Goal: Task Accomplishment & Management: Complete application form

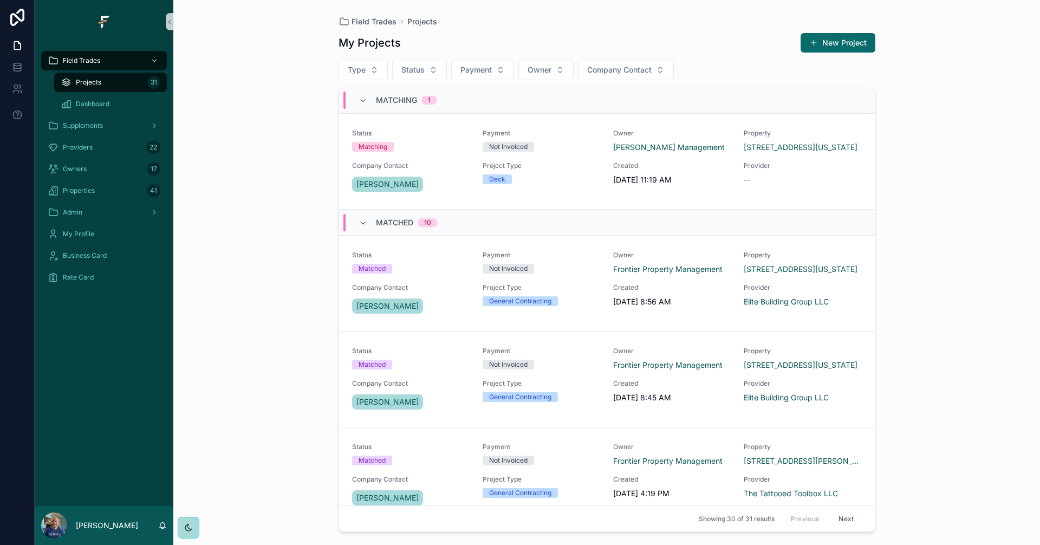
click at [1017, 75] on div "Field Trades Projects My Projects New Project Type Status Payment Owner Company…" at bounding box center [606, 272] width 867 height 545
click at [844, 48] on button "New Project" at bounding box center [838, 43] width 75 height 20
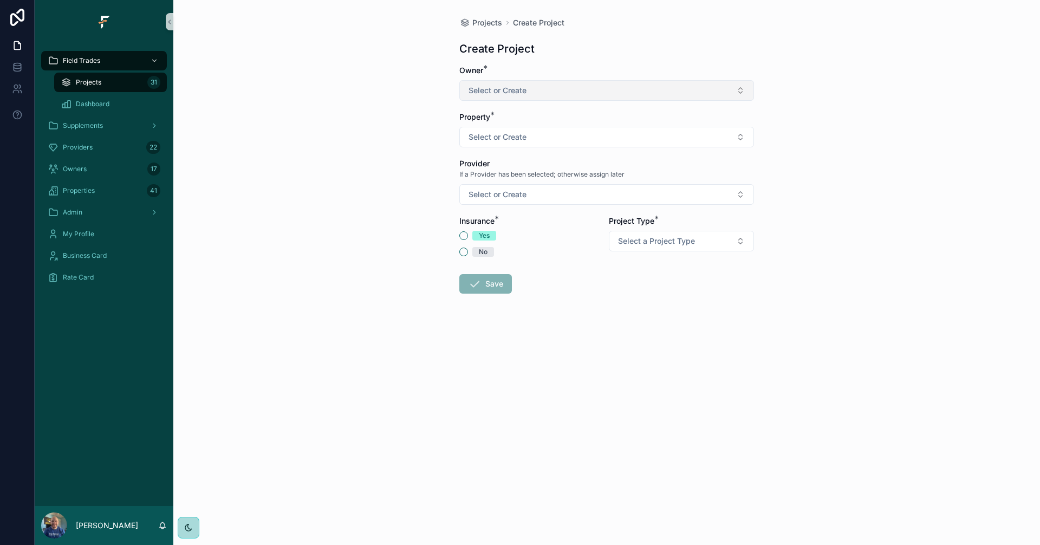
click at [725, 95] on button "Select or Create" at bounding box center [606, 90] width 295 height 21
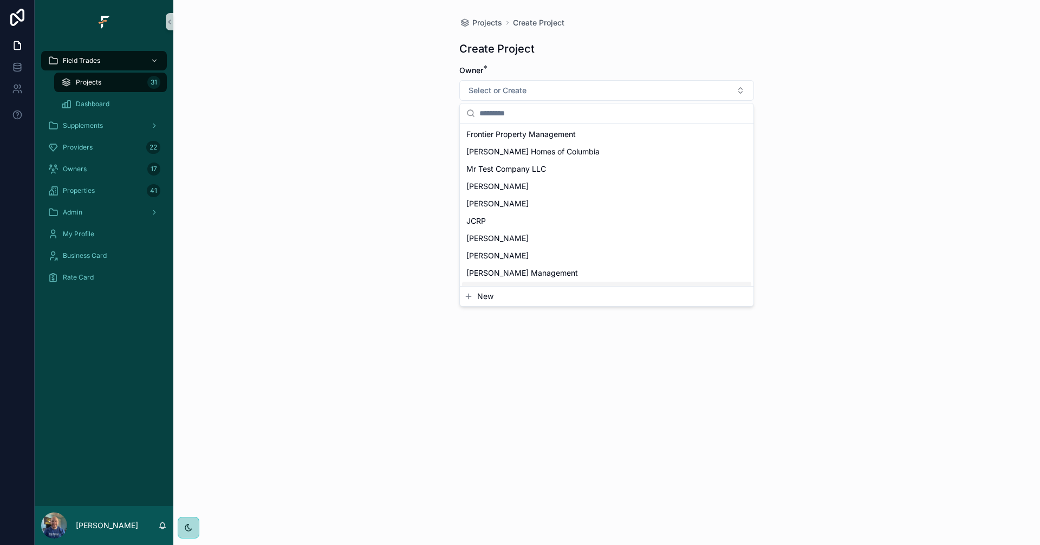
click at [482, 299] on span "New" at bounding box center [485, 296] width 16 height 11
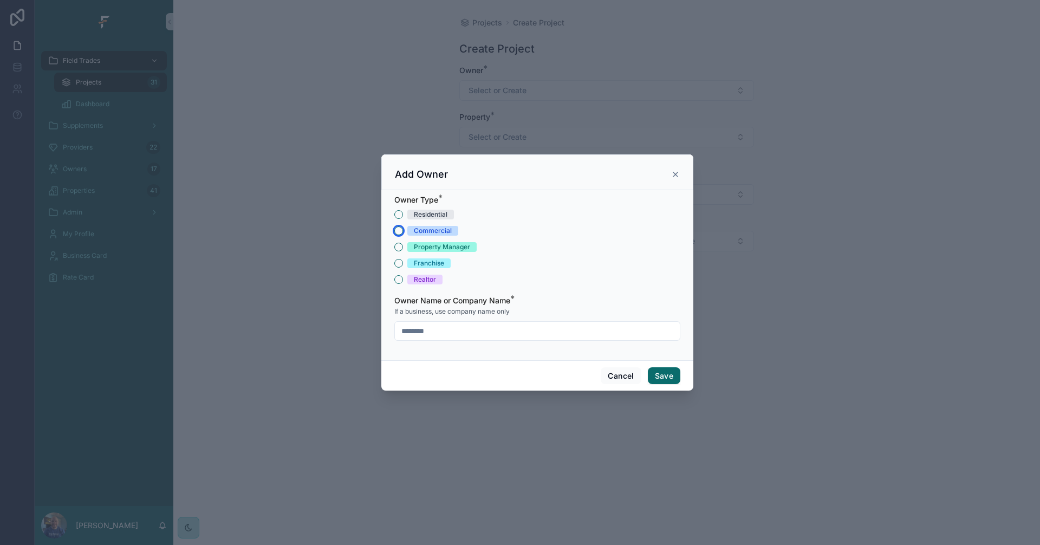
click at [399, 232] on button "Commercial" at bounding box center [398, 230] width 9 height 9
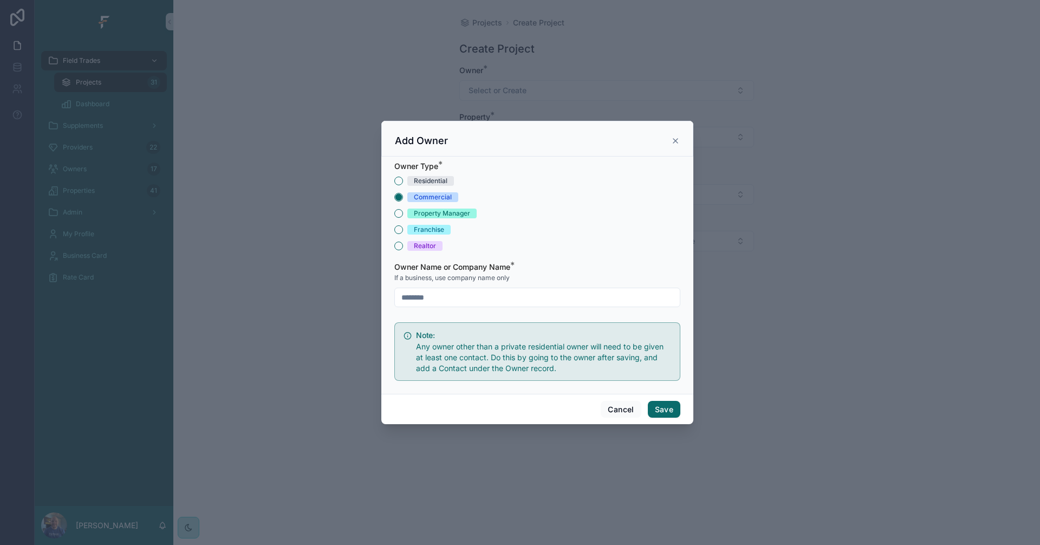
click at [534, 295] on input "scrollable content" at bounding box center [537, 297] width 285 height 15
type input "****"
click at [618, 239] on div "Residential Commercial Property Manager Franchise Realtor" at bounding box center [537, 213] width 286 height 75
click at [665, 412] on button "Save" at bounding box center [664, 409] width 33 height 17
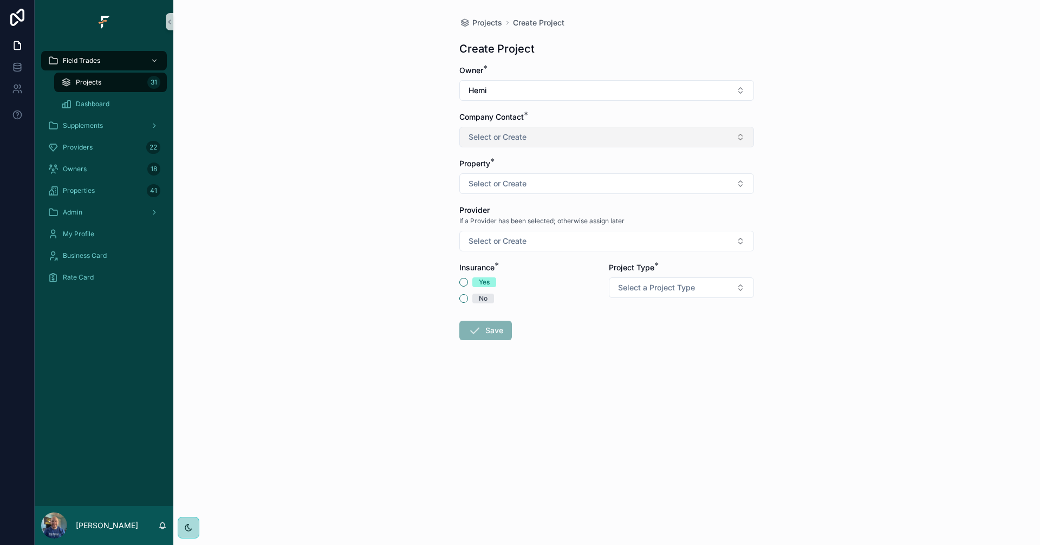
click at [637, 145] on button "Select or Create" at bounding box center [606, 137] width 295 height 21
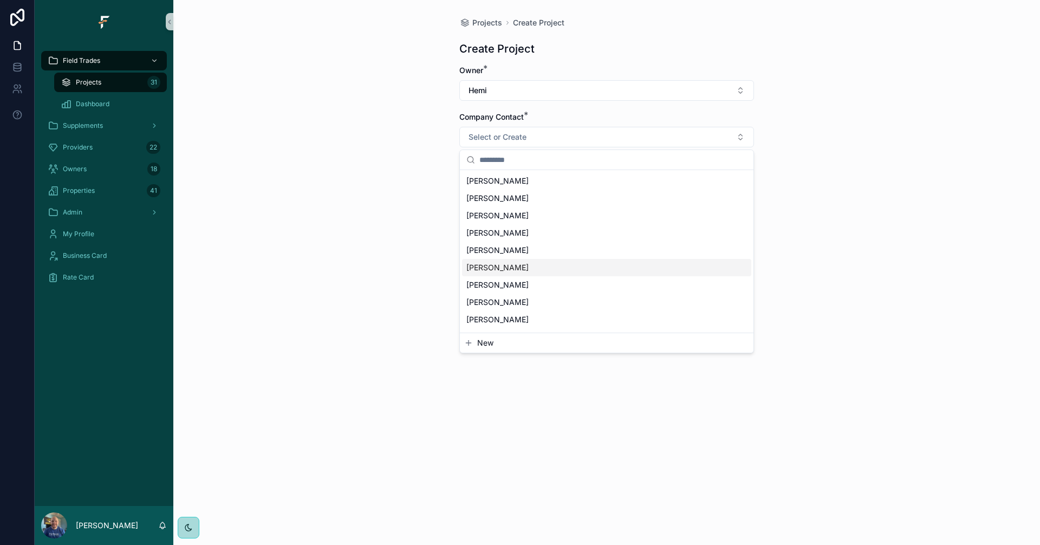
scroll to position [50, 0]
click at [681, 129] on button "Select or Create" at bounding box center [606, 137] width 295 height 21
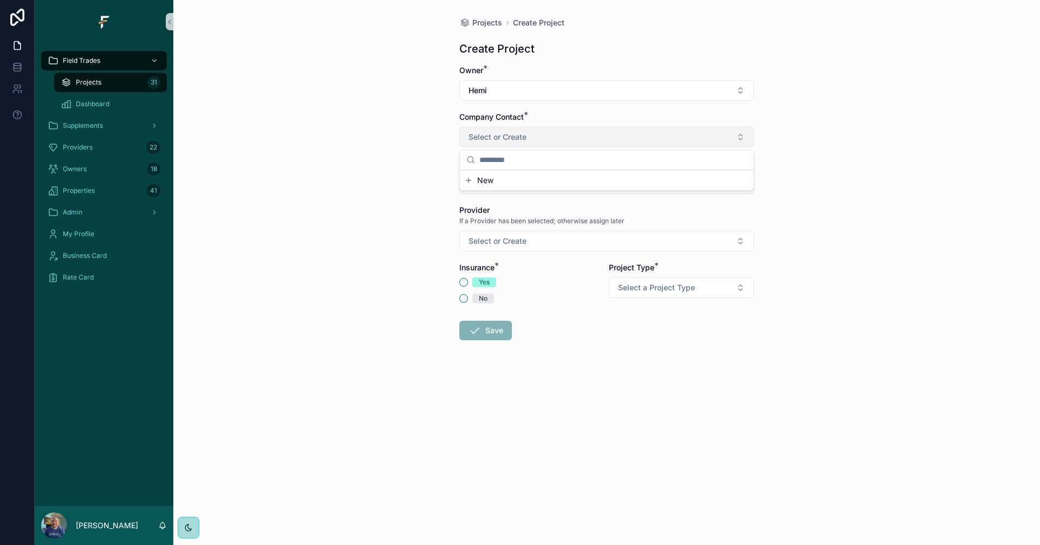
scroll to position [0, 0]
click at [617, 95] on button "Hemi" at bounding box center [606, 90] width 295 height 21
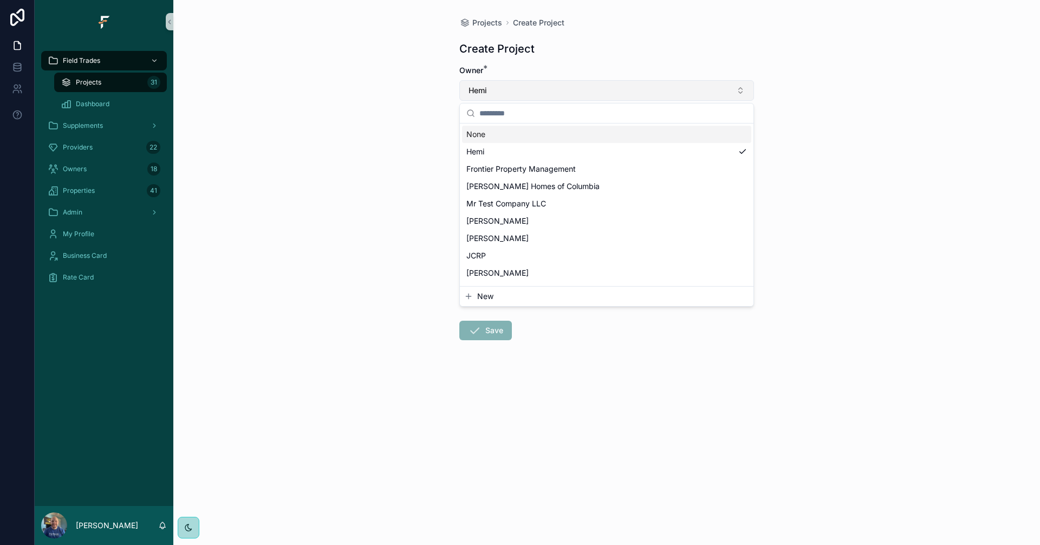
click at [607, 91] on button "Hemi" at bounding box center [606, 90] width 295 height 21
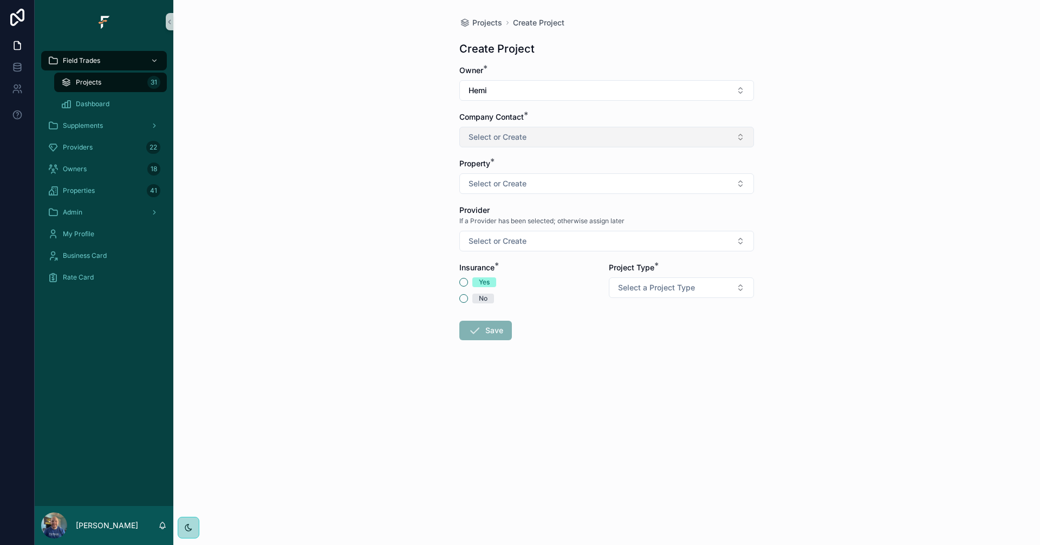
click at [601, 140] on button "Select or Create" at bounding box center [606, 137] width 295 height 21
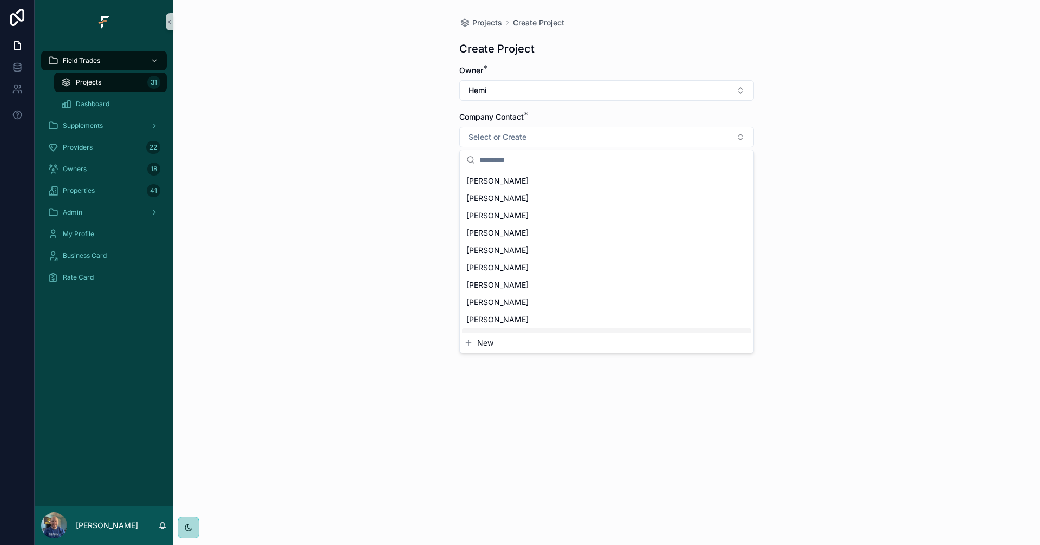
click at [481, 344] on span "New" at bounding box center [485, 343] width 16 height 11
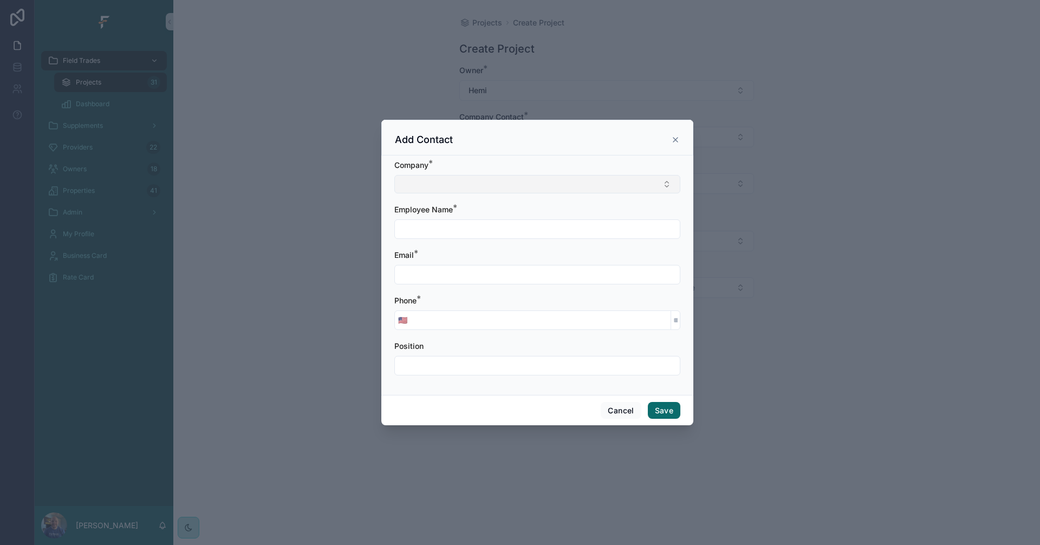
click at [473, 181] on button "Select Button" at bounding box center [537, 184] width 286 height 18
click at [615, 412] on button "Cancel" at bounding box center [621, 410] width 40 height 17
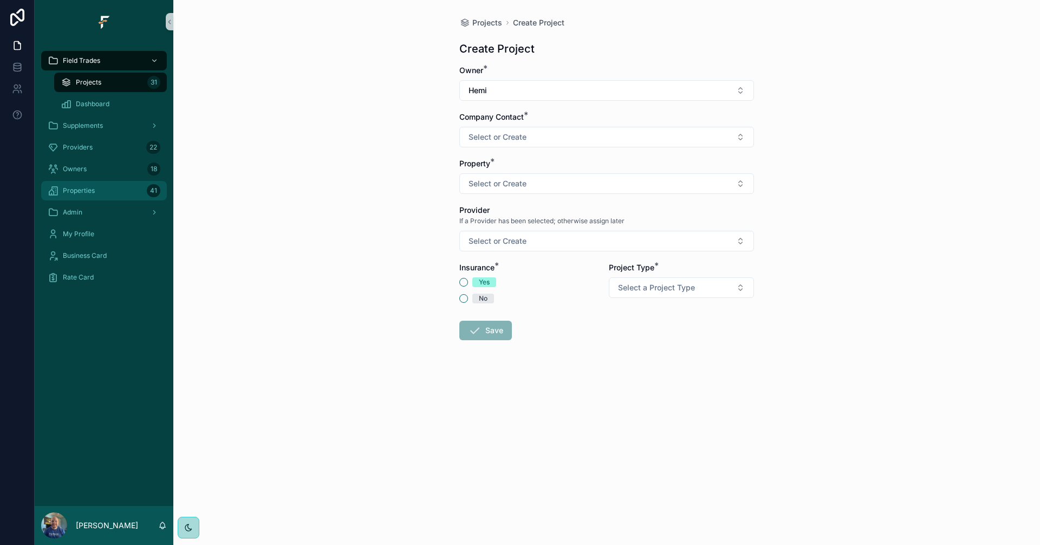
click at [100, 196] on div "Properties 41" at bounding box center [104, 190] width 113 height 17
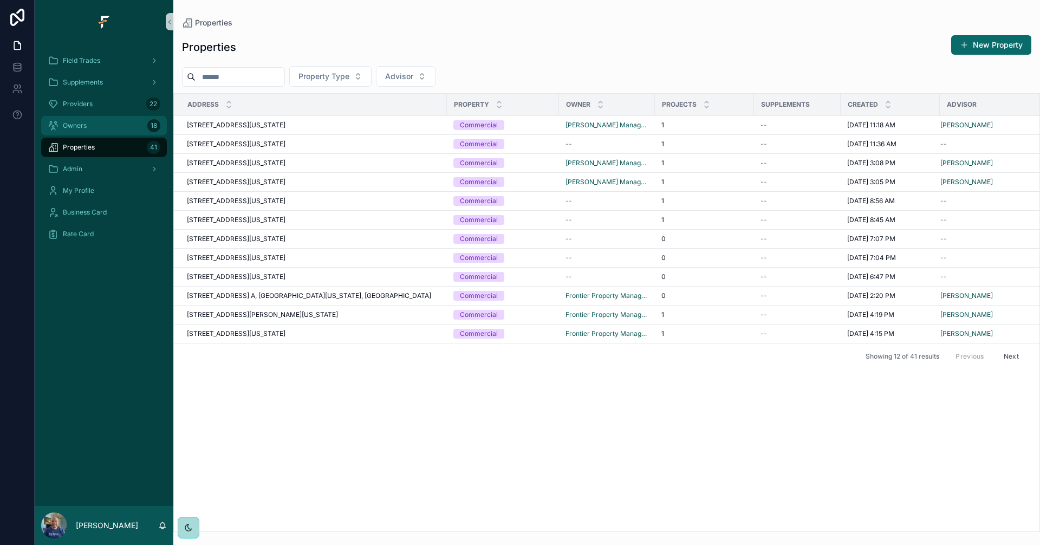
click at [90, 124] on div "Owners 18" at bounding box center [104, 125] width 113 height 17
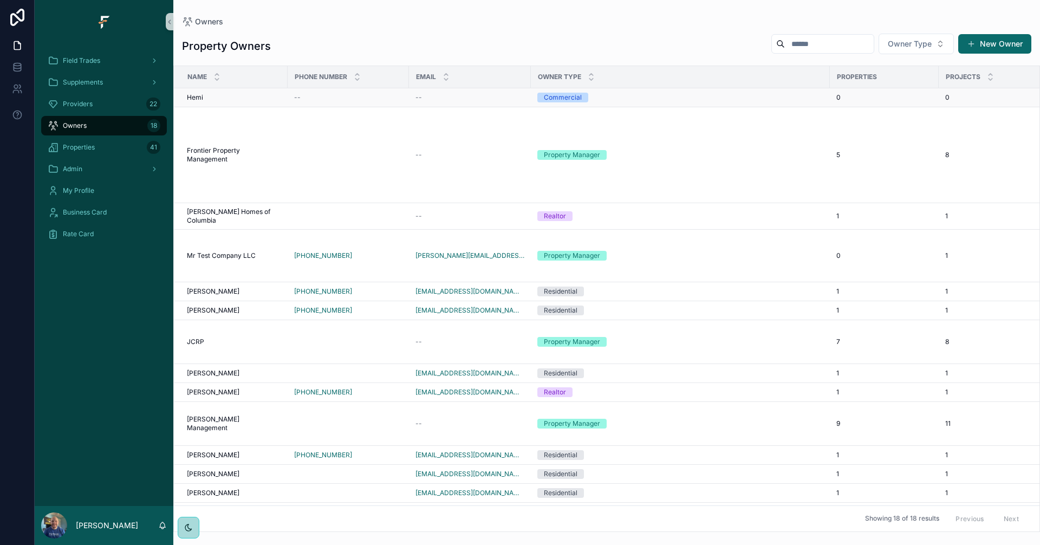
drag, startPoint x: 459, startPoint y: 98, endPoint x: 427, endPoint y: 96, distance: 32.5
click at [427, 96] on div "--" at bounding box center [470, 97] width 109 height 9
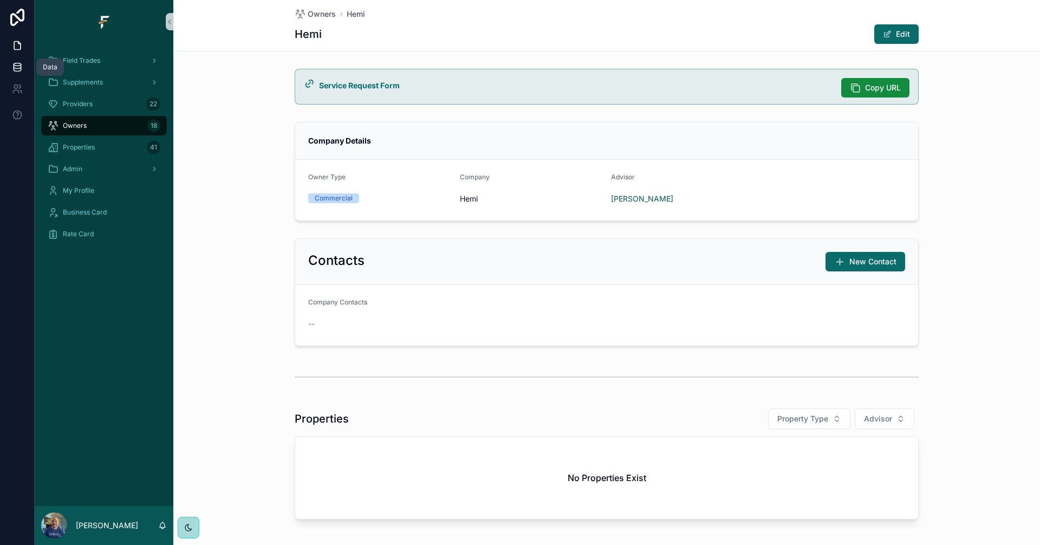
click at [16, 72] on icon at bounding box center [17, 69] width 7 height 4
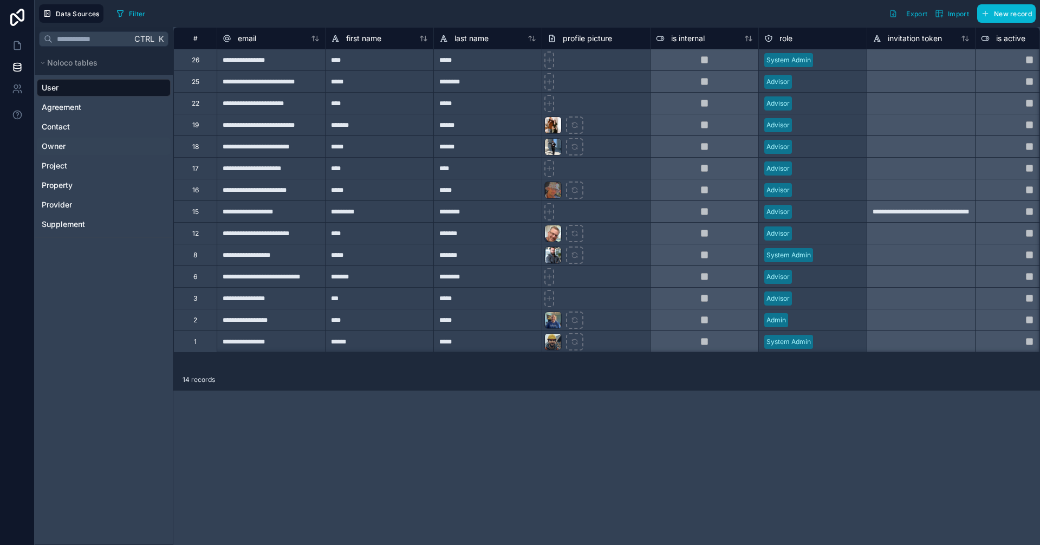
click at [77, 145] on link "Owner" at bounding box center [103, 146] width 122 height 11
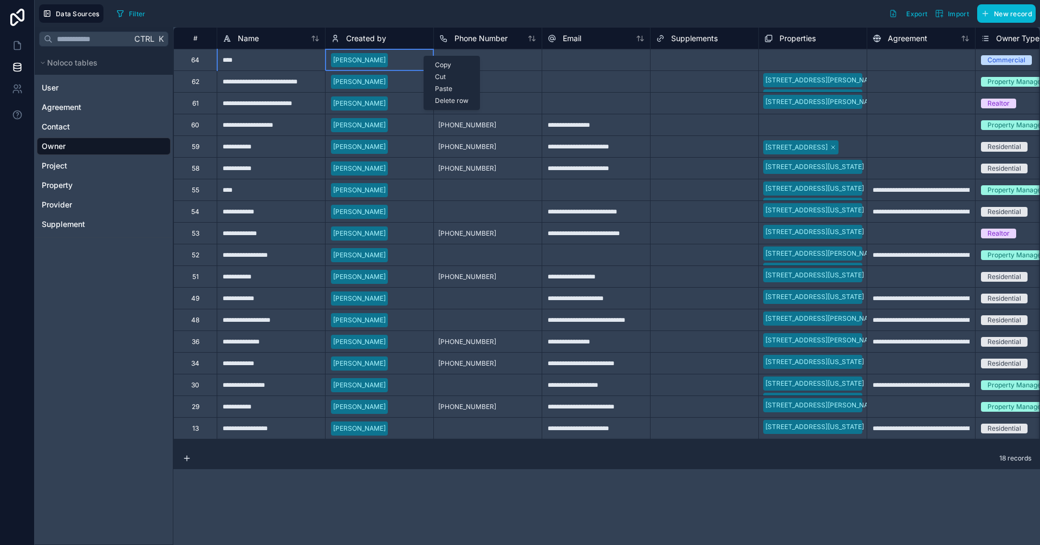
click at [449, 103] on div "Delete row" at bounding box center [451, 101] width 55 height 12
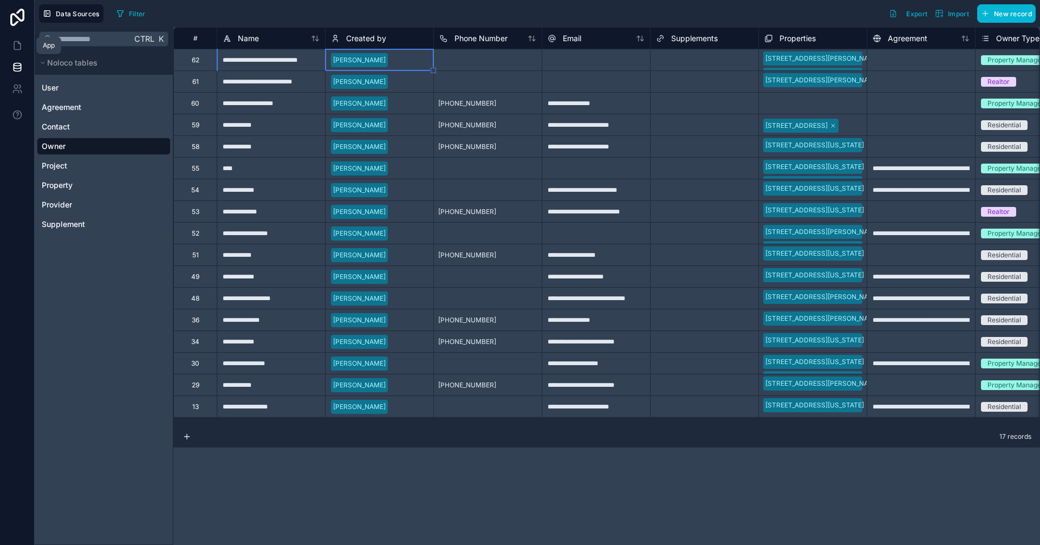
click at [15, 45] on icon at bounding box center [17, 45] width 11 height 11
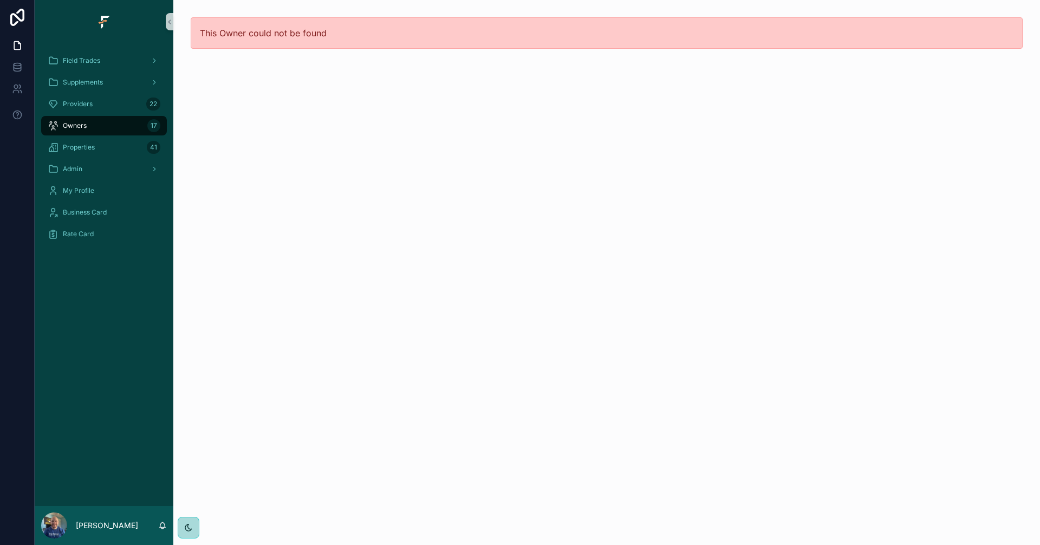
click at [78, 49] on div "Field Trades Supplements Providers 22 Owners 17 Properties 41 Admin My Profile …" at bounding box center [104, 150] width 139 height 215
click at [76, 66] on div "Field Trades" at bounding box center [104, 60] width 113 height 17
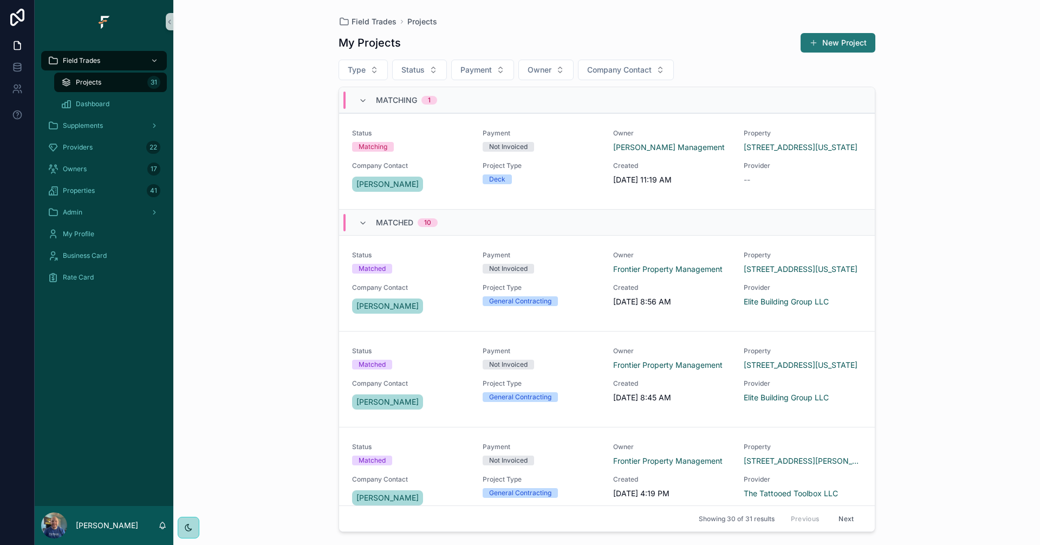
click at [854, 43] on button "New Project" at bounding box center [838, 43] width 75 height 20
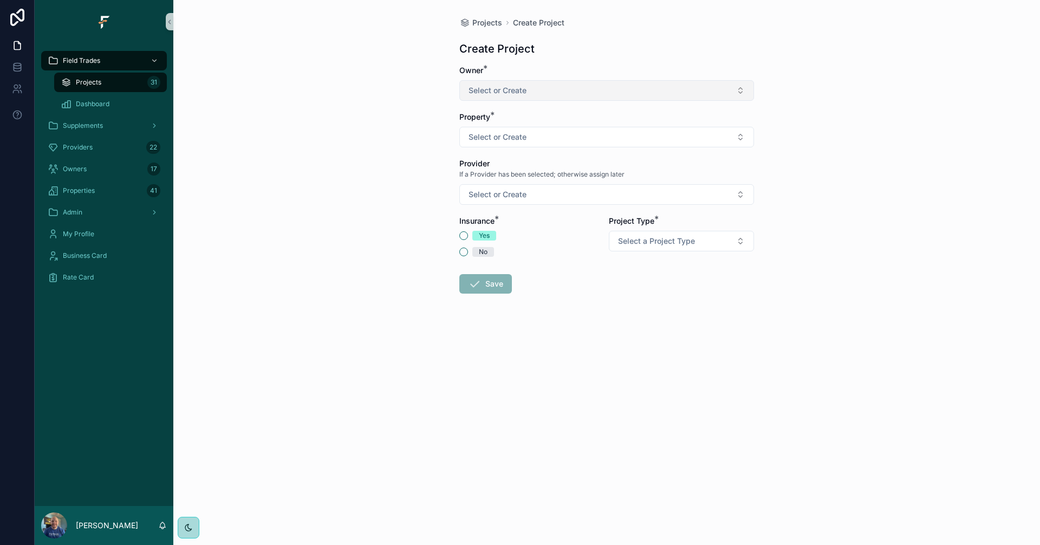
click at [697, 90] on button "Select or Create" at bounding box center [606, 90] width 295 height 21
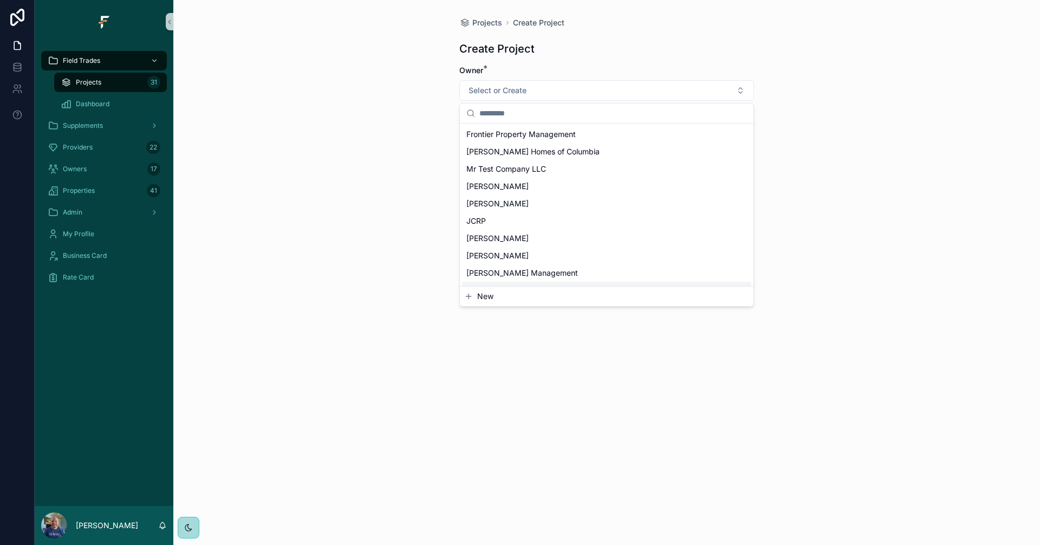
click at [484, 297] on span "New" at bounding box center [485, 296] width 16 height 11
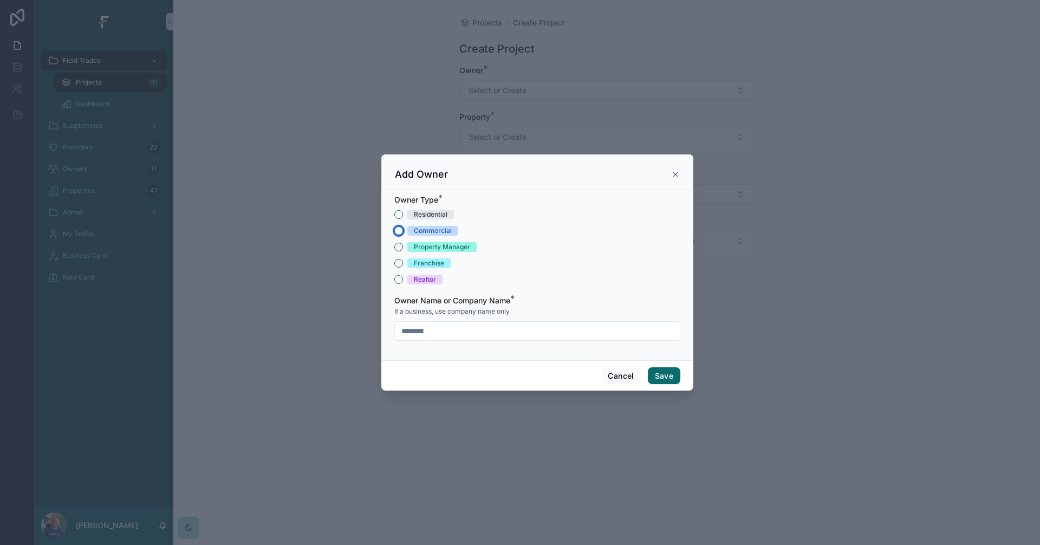
click at [399, 233] on button "Commercial" at bounding box center [398, 230] width 9 height 9
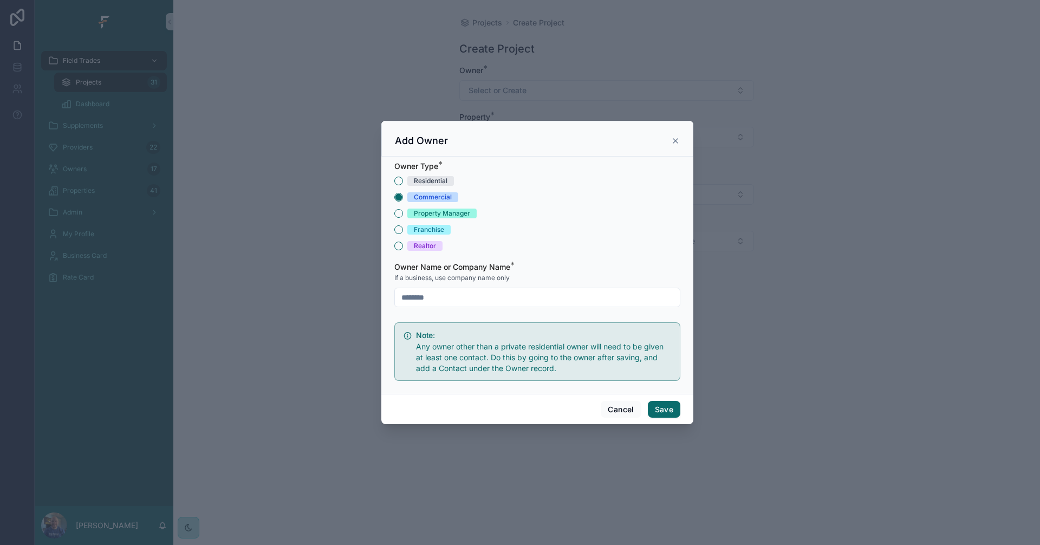
click at [456, 297] on input "scrollable content" at bounding box center [537, 297] width 285 height 15
type input "**********"
click at [671, 408] on button "Save" at bounding box center [664, 409] width 33 height 17
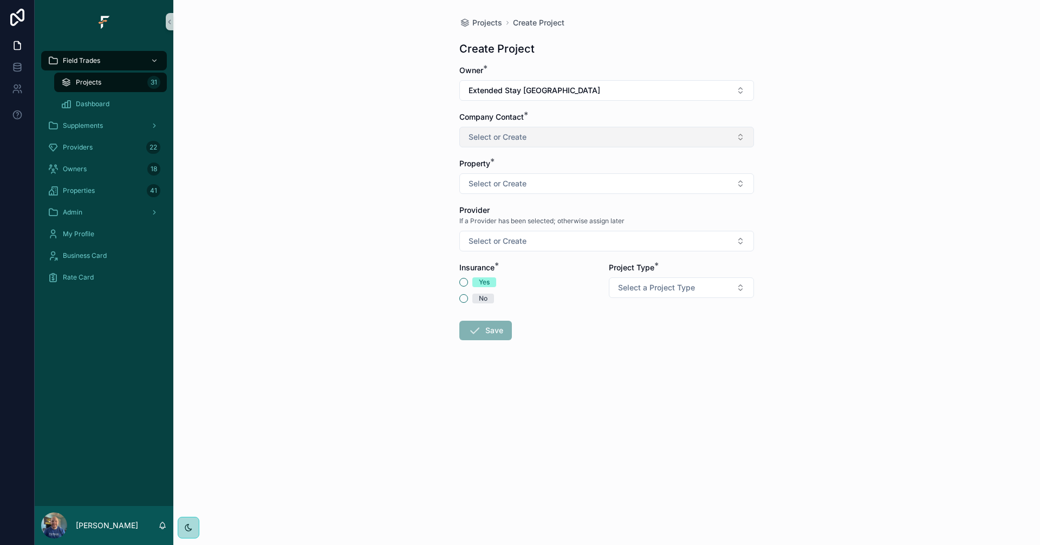
click at [603, 136] on button "Select or Create" at bounding box center [606, 137] width 295 height 21
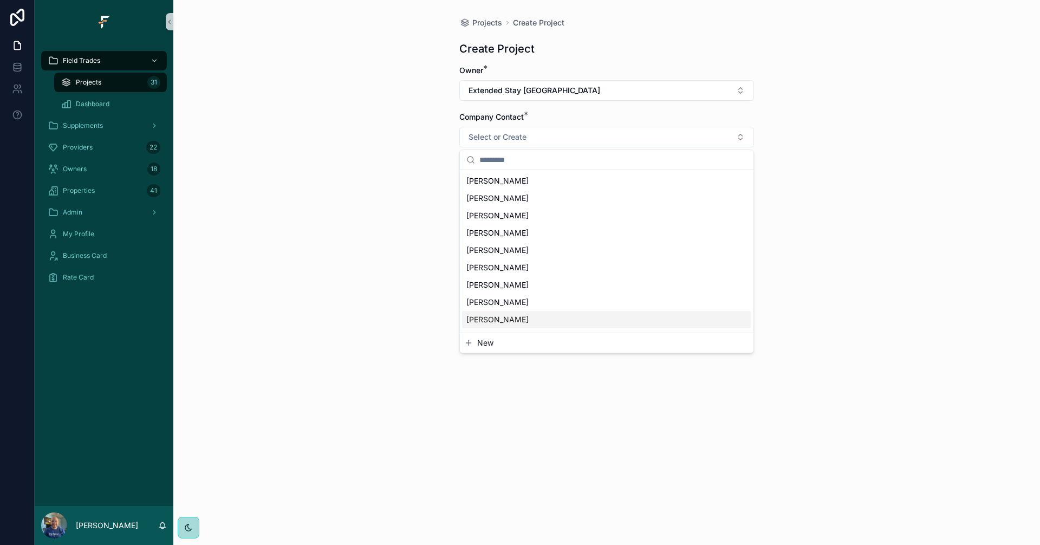
click at [478, 346] on span "New" at bounding box center [485, 343] width 16 height 11
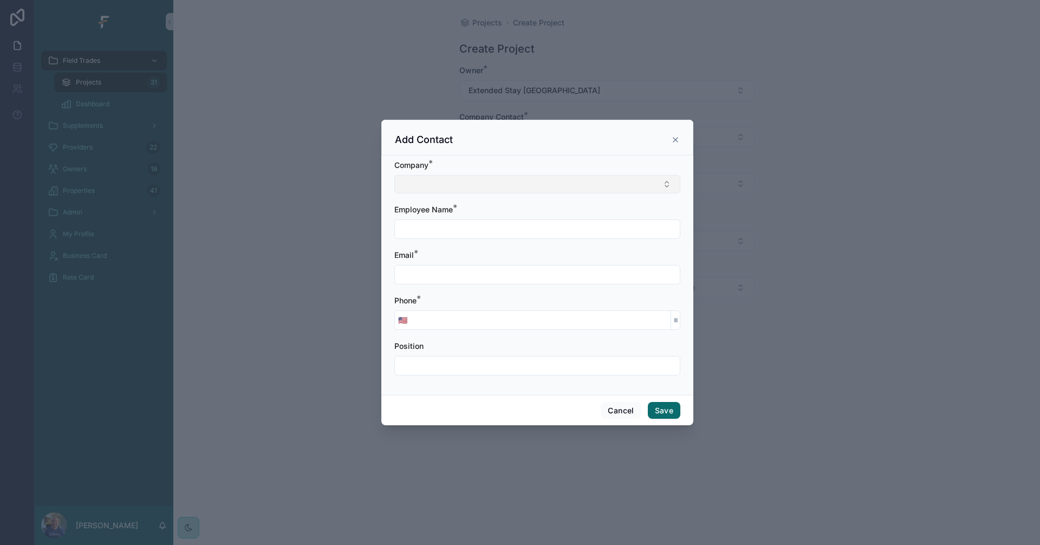
click at [489, 183] on button "Select Button" at bounding box center [537, 184] width 286 height 18
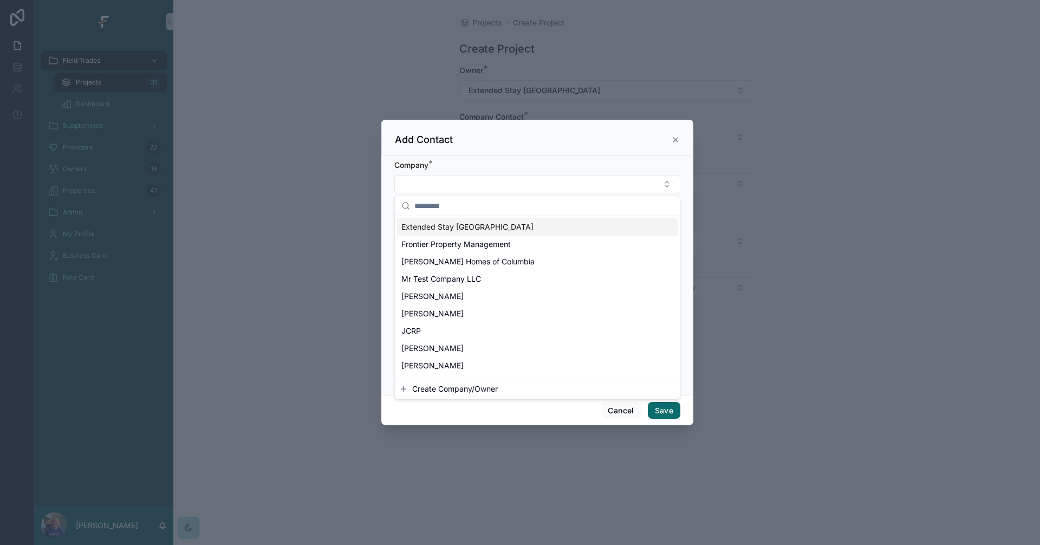
click at [447, 226] on span "Extended Stay [GEOGRAPHIC_DATA]" at bounding box center [467, 227] width 132 height 11
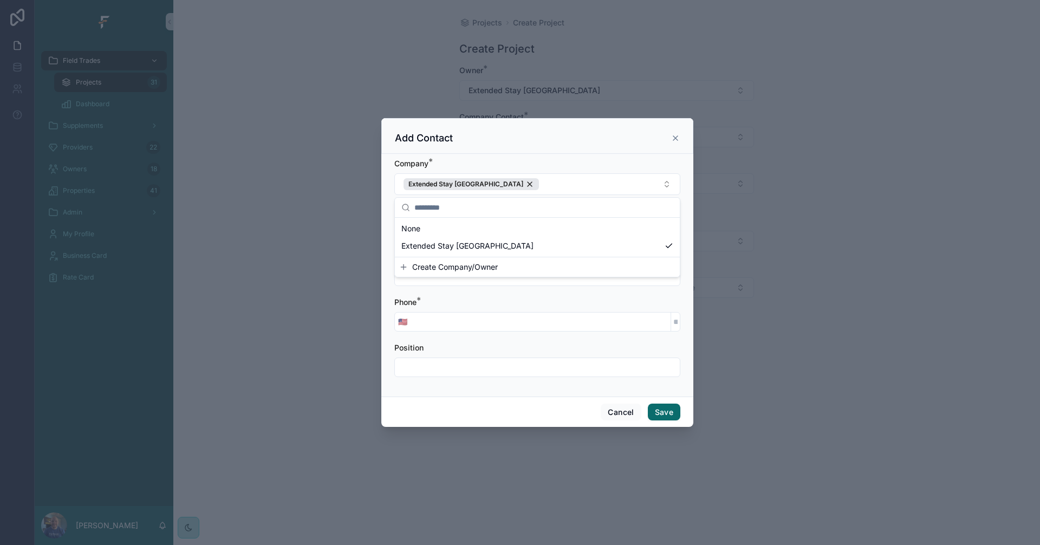
click at [536, 415] on div "Cancel Save" at bounding box center [537, 412] width 312 height 31
click at [503, 223] on input "scrollable content" at bounding box center [537, 230] width 285 height 15
type input "****"
click at [495, 273] on input "scrollable content" at bounding box center [537, 276] width 285 height 15
click at [504, 317] on input "scrollable content" at bounding box center [541, 321] width 260 height 15
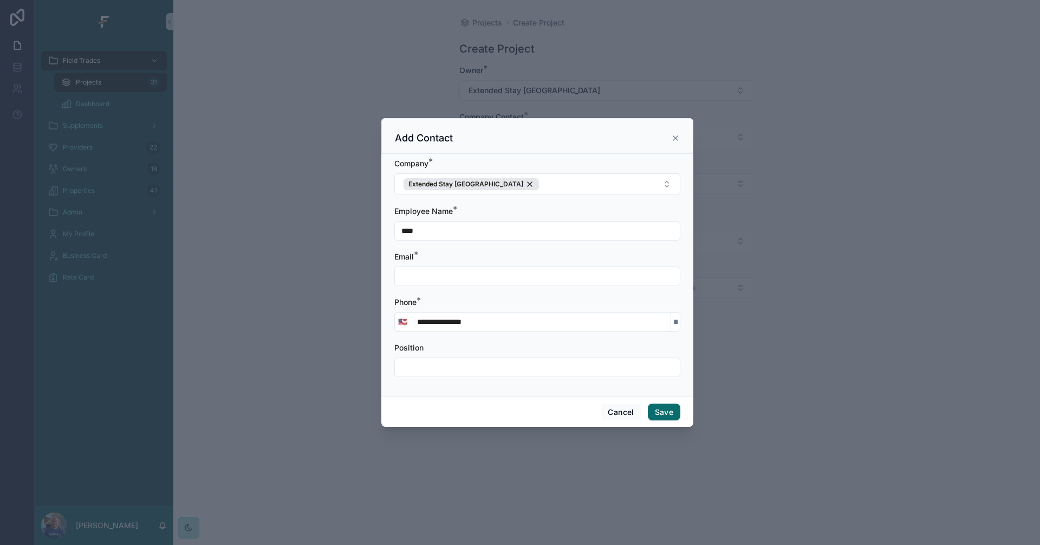
type input "**********"
click at [477, 279] on input "scrollable content" at bounding box center [537, 276] width 285 height 15
type input "**********"
click at [551, 364] on input "scrollable content" at bounding box center [537, 367] width 285 height 15
type input "**********"
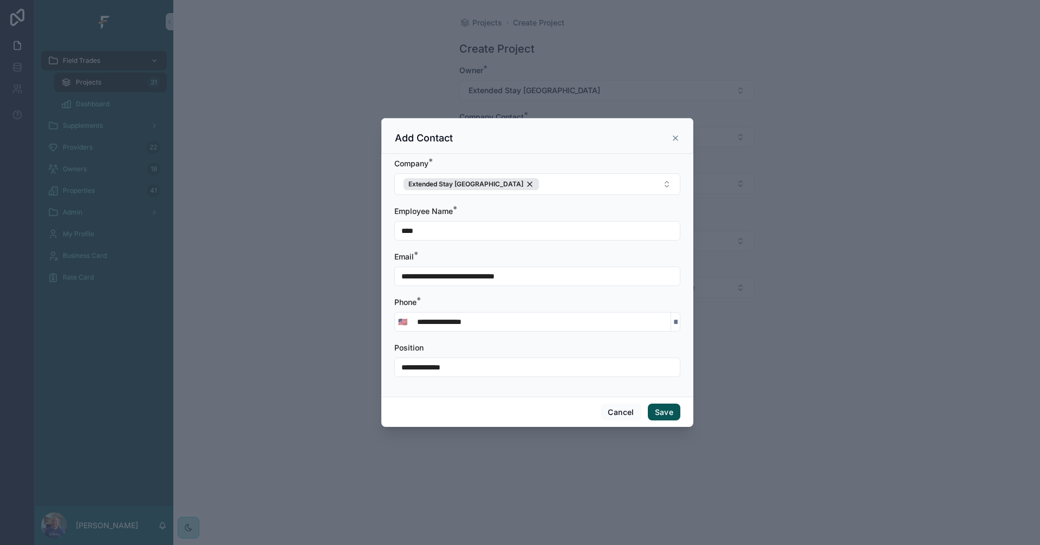
click at [657, 413] on button "Save" at bounding box center [664, 412] width 33 height 17
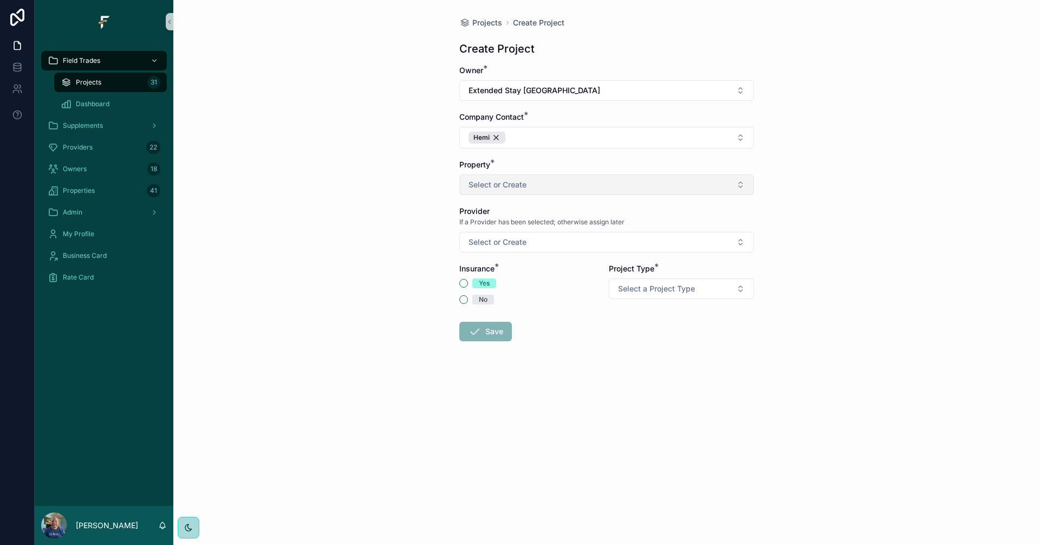
click at [669, 189] on button "Select or Create" at bounding box center [606, 184] width 295 height 21
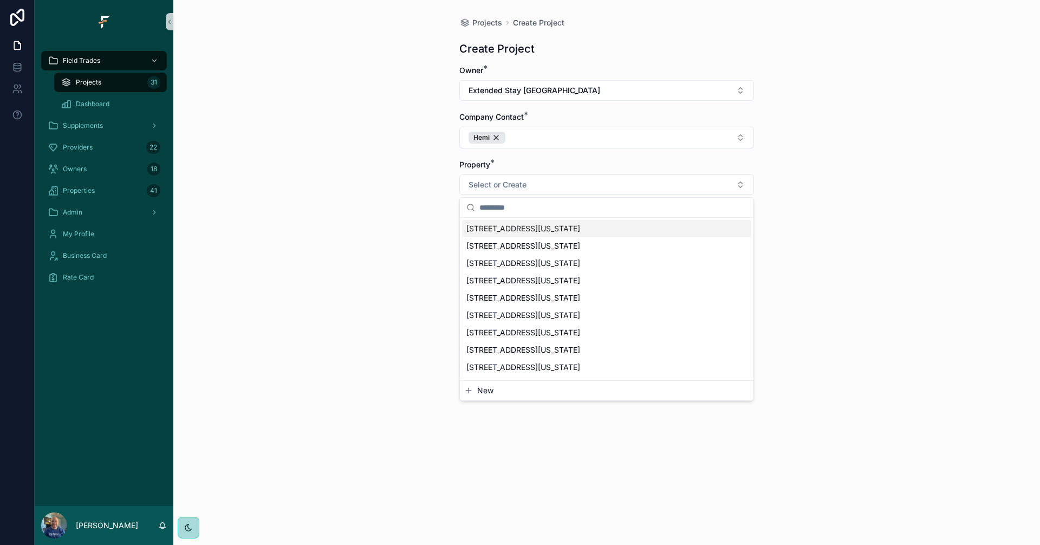
click at [575, 159] on form "Owner * Extended Stay Warrenton Inn Company Contact * Hemi Property * Select or…" at bounding box center [606, 238] width 295 height 346
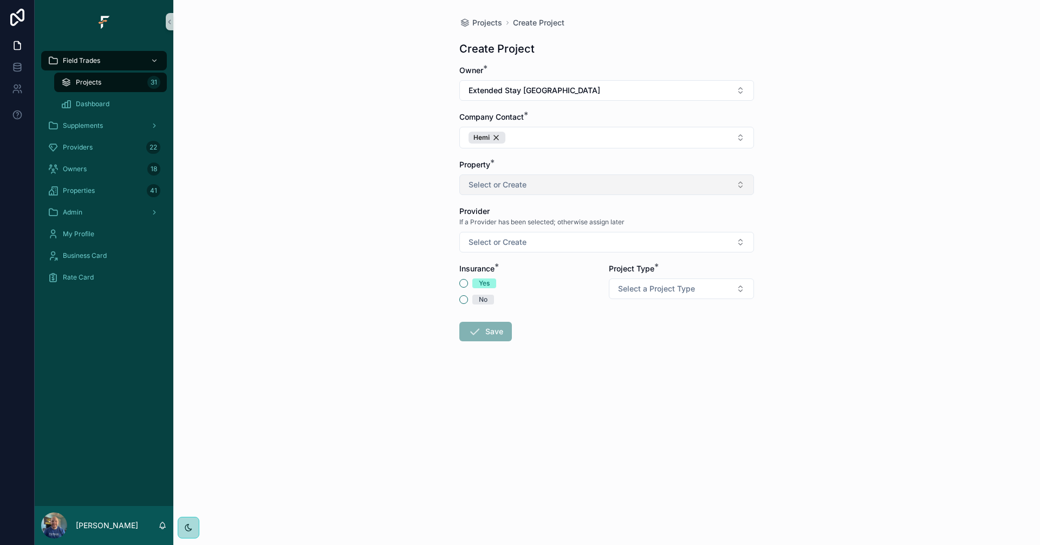
click at [576, 180] on button "Select or Create" at bounding box center [606, 184] width 295 height 21
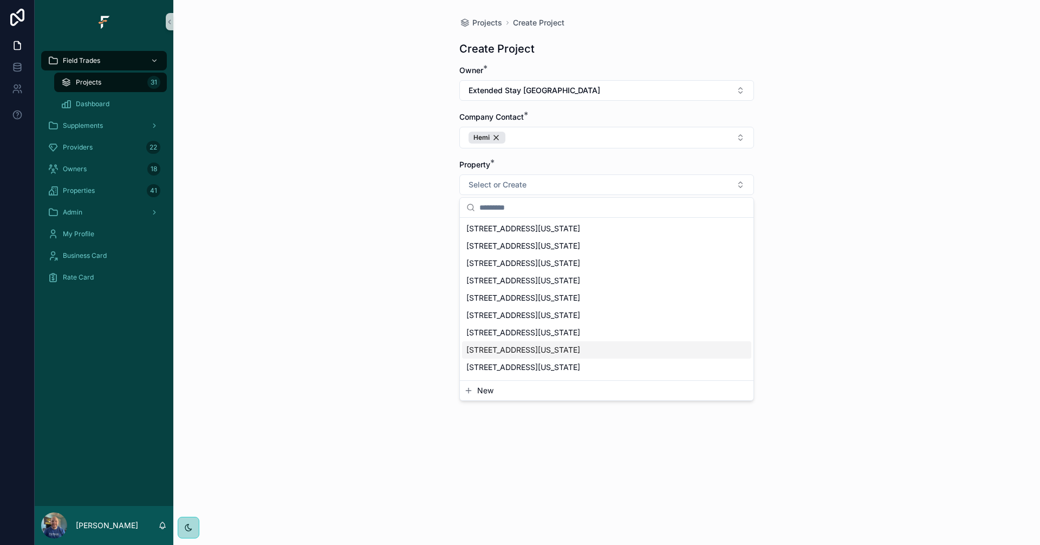
click at [484, 391] on span "New" at bounding box center [485, 390] width 16 height 11
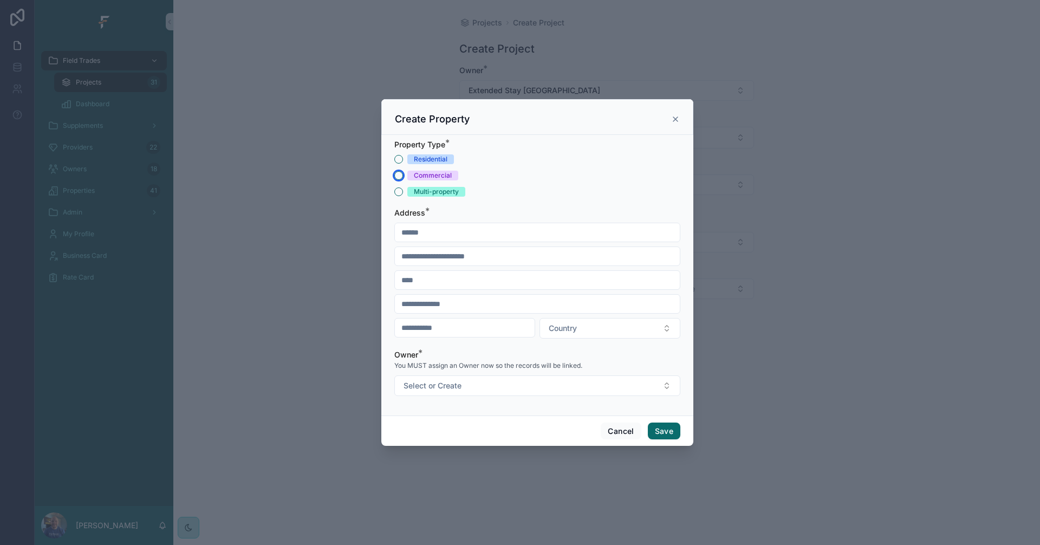
click at [399, 176] on button "Commercial" at bounding box center [398, 175] width 9 height 9
click at [443, 235] on input "scrollable content" at bounding box center [537, 232] width 285 height 15
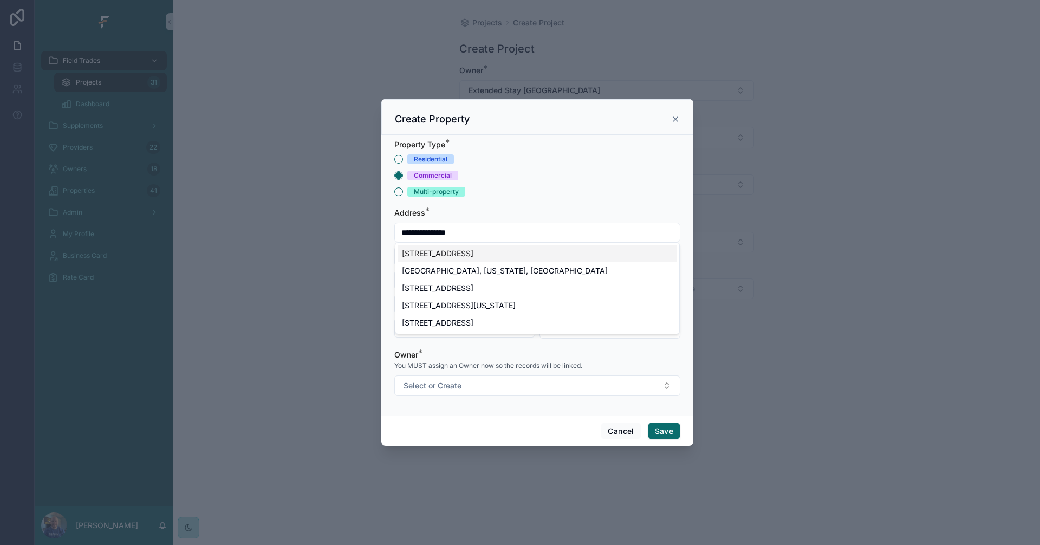
click at [526, 252] on div "[STREET_ADDRESS]" at bounding box center [538, 253] width 280 height 17
type input "**********"
type input "*********"
type input "********"
type input "*****"
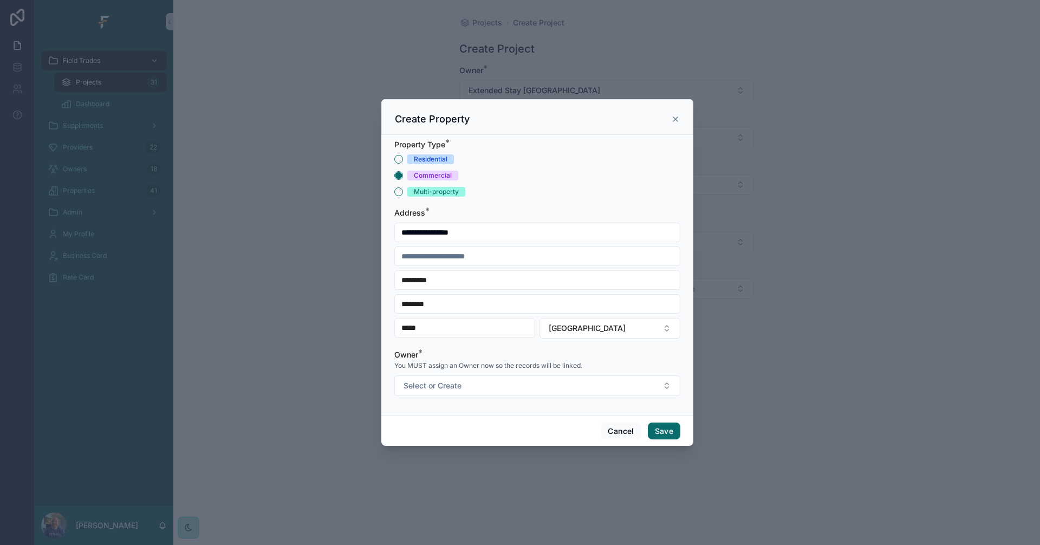
type input "**********"
click at [499, 257] on input "scrollable content" at bounding box center [537, 256] width 285 height 15
click at [593, 382] on button "Select or Create" at bounding box center [537, 385] width 286 height 21
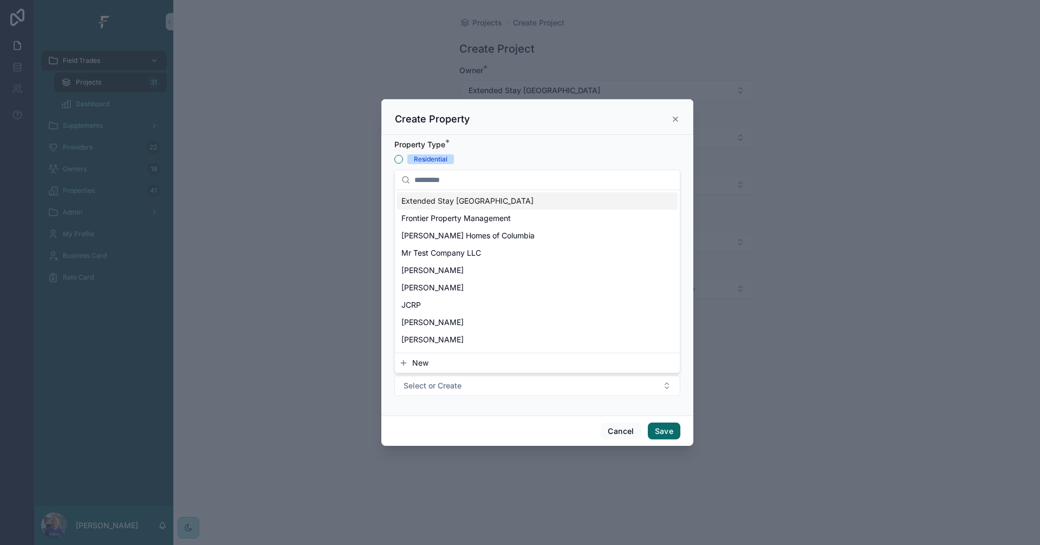
click at [497, 202] on span "Extended Stay [GEOGRAPHIC_DATA]" at bounding box center [467, 201] width 132 height 11
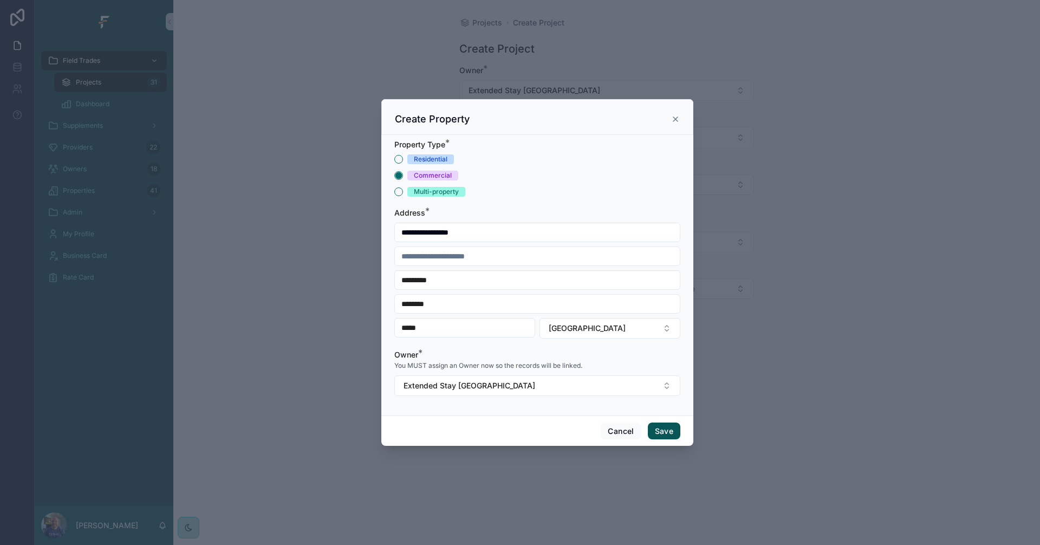
click at [669, 434] on button "Save" at bounding box center [664, 431] width 33 height 17
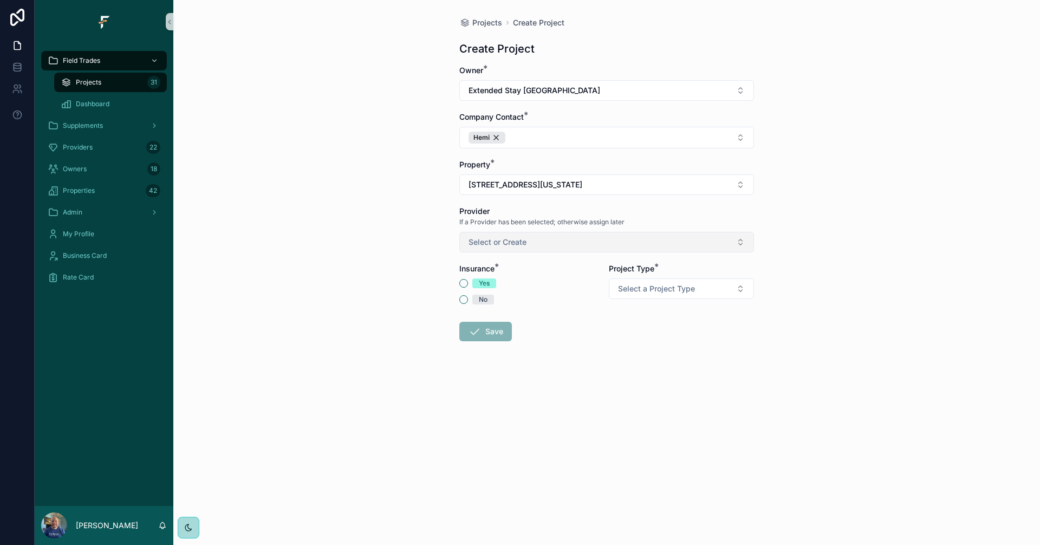
click at [706, 239] on button "Select or Create" at bounding box center [606, 242] width 295 height 21
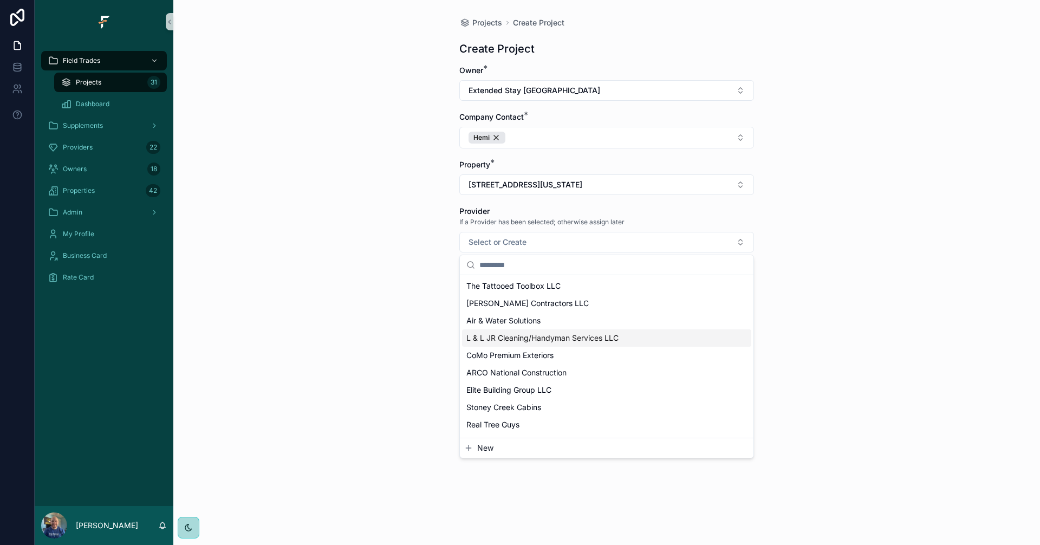
click at [362, 238] on div "Projects Create Project Create Project Owner * Extended Stay Warrenton Inn Comp…" at bounding box center [606, 272] width 867 height 545
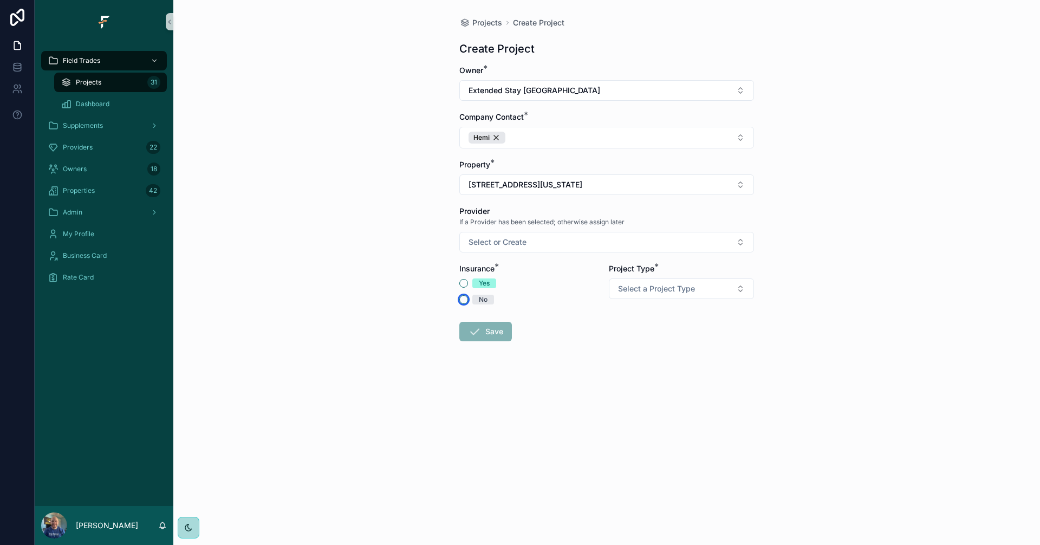
click at [467, 300] on button "No" at bounding box center [463, 299] width 9 height 9
click at [743, 289] on button "Select a Project Type" at bounding box center [681, 288] width 145 height 21
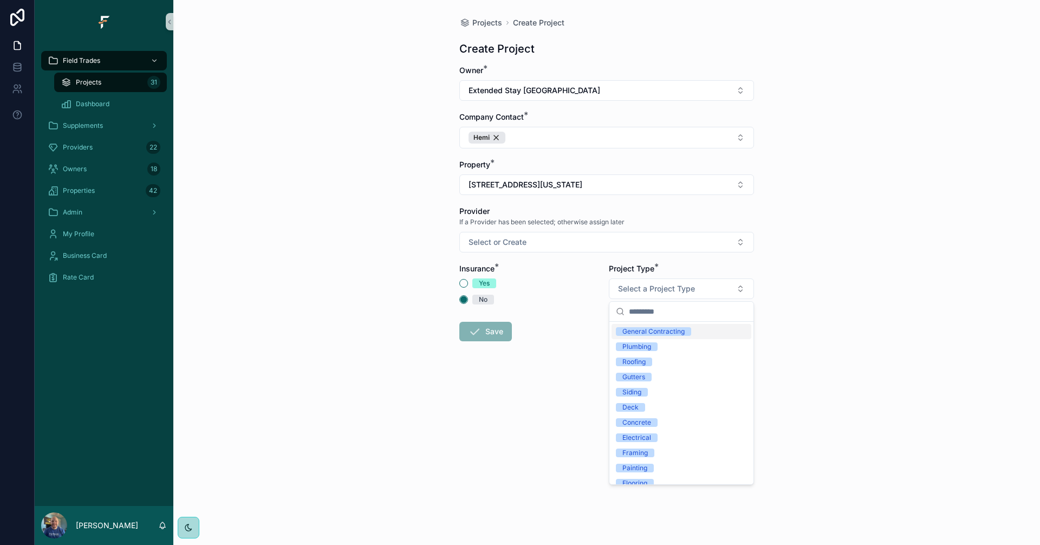
click at [665, 332] on div "General Contracting" at bounding box center [653, 331] width 62 height 9
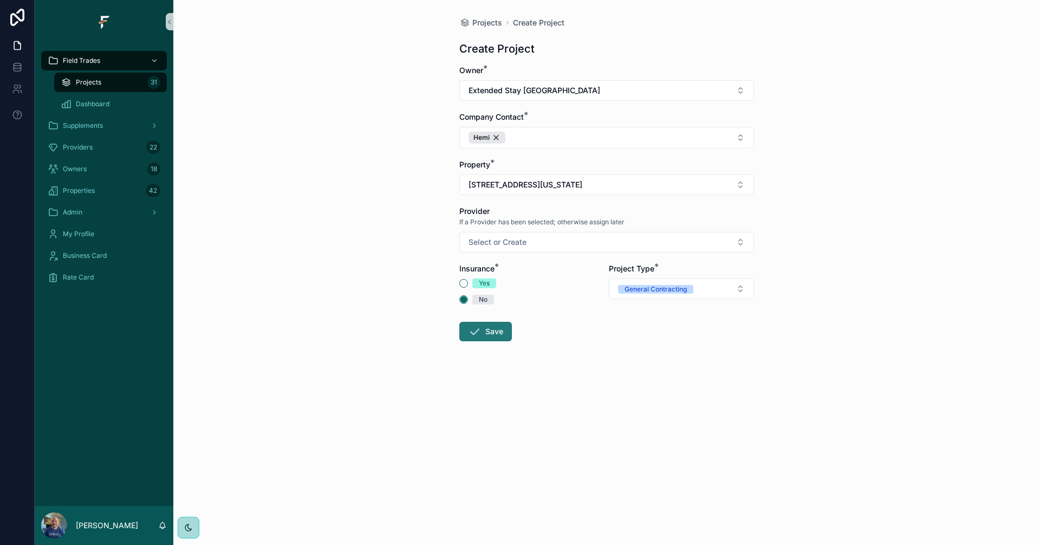
click at [490, 335] on button "Save" at bounding box center [485, 332] width 53 height 20
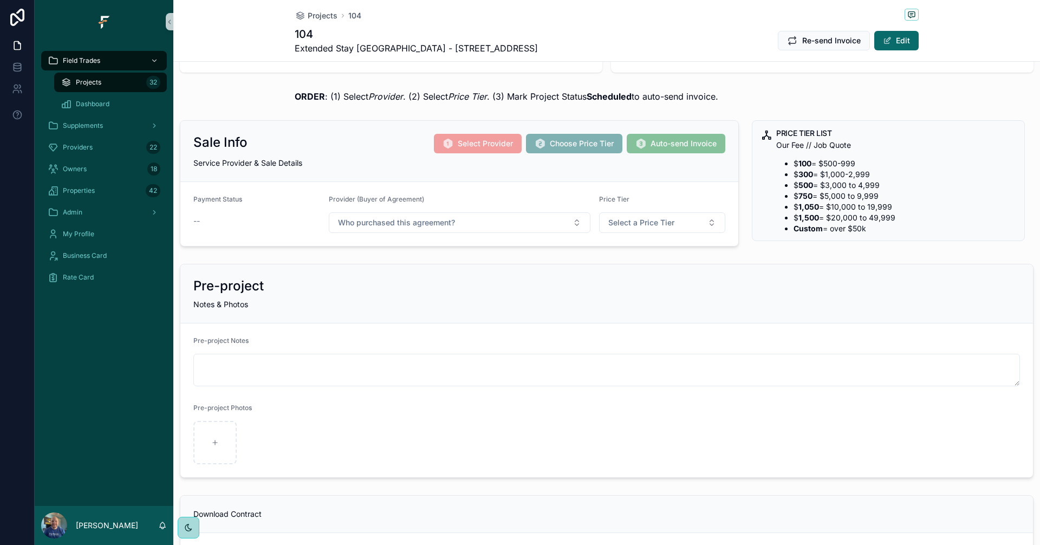
scroll to position [108, 0]
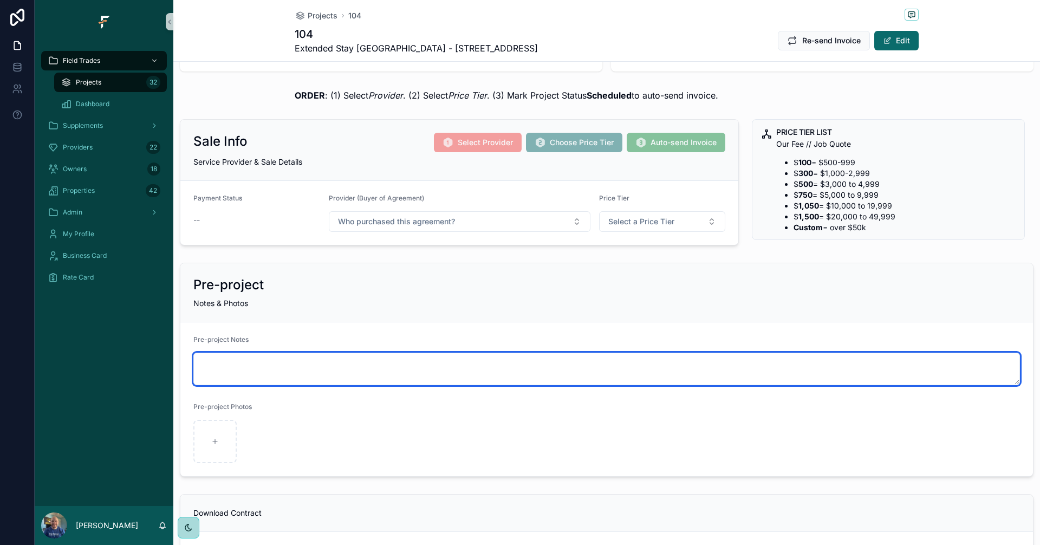
click at [405, 362] on textarea "scrollable content" at bounding box center [606, 369] width 827 height 33
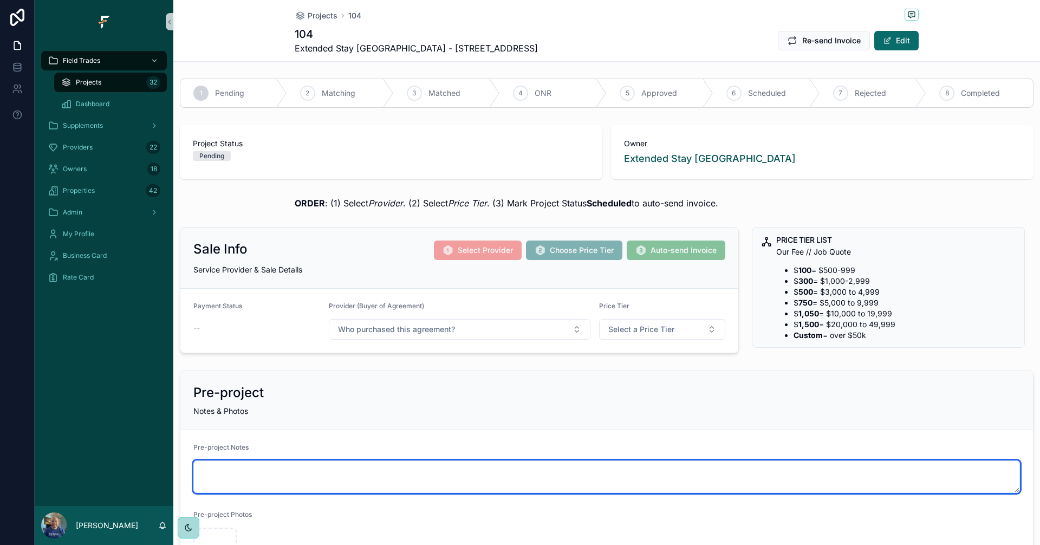
scroll to position [0, 0]
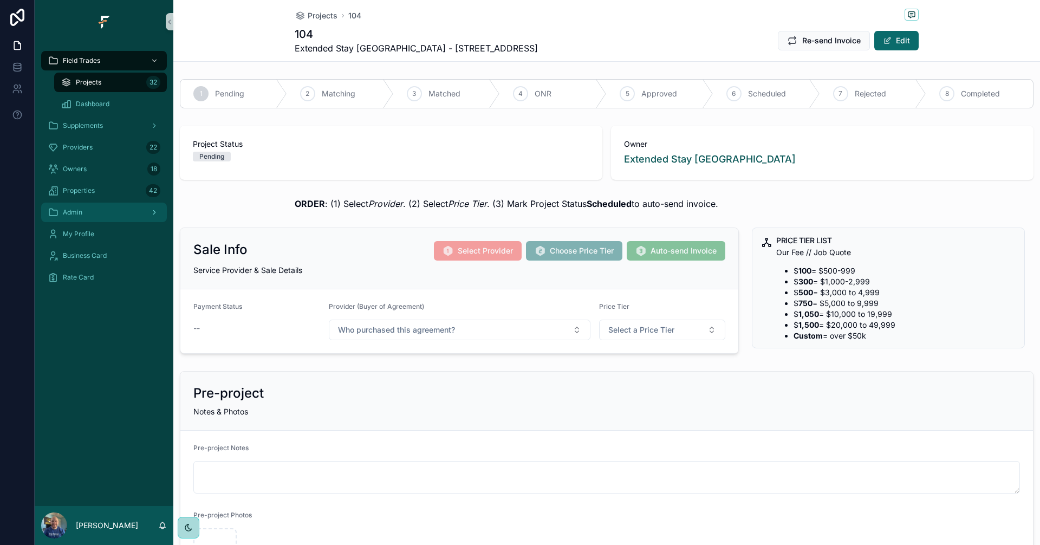
click at [93, 220] on div "Admin" at bounding box center [104, 212] width 113 height 17
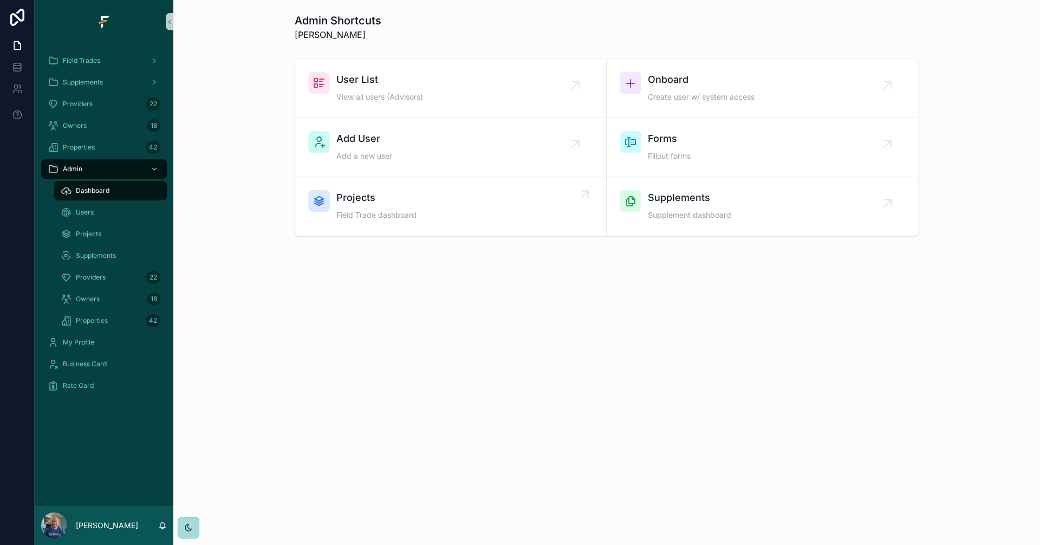
click at [417, 192] on div "Projects Field Trade dashboard" at bounding box center [450, 206] width 285 height 33
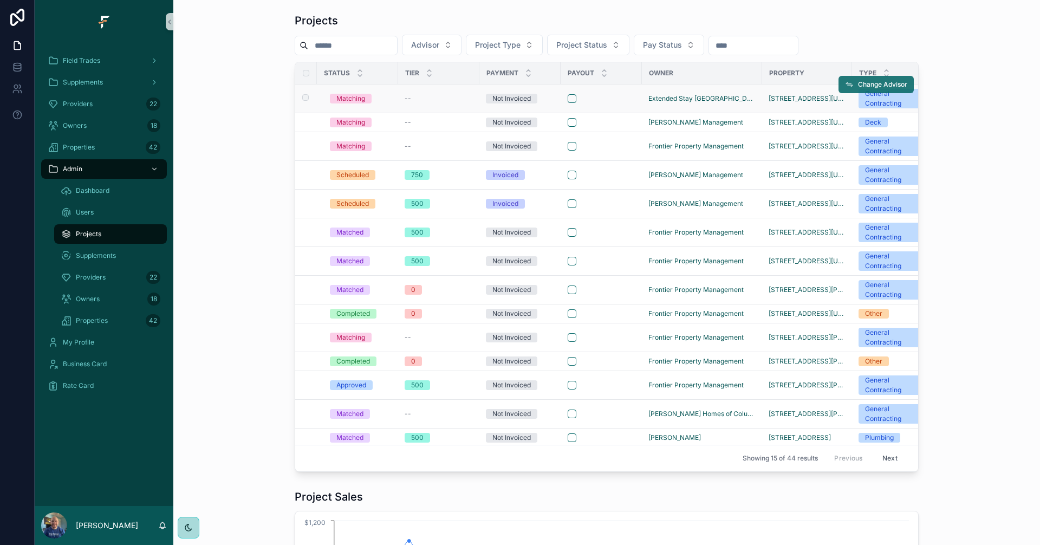
click at [867, 85] on span "Change Advisor" at bounding box center [882, 84] width 49 height 9
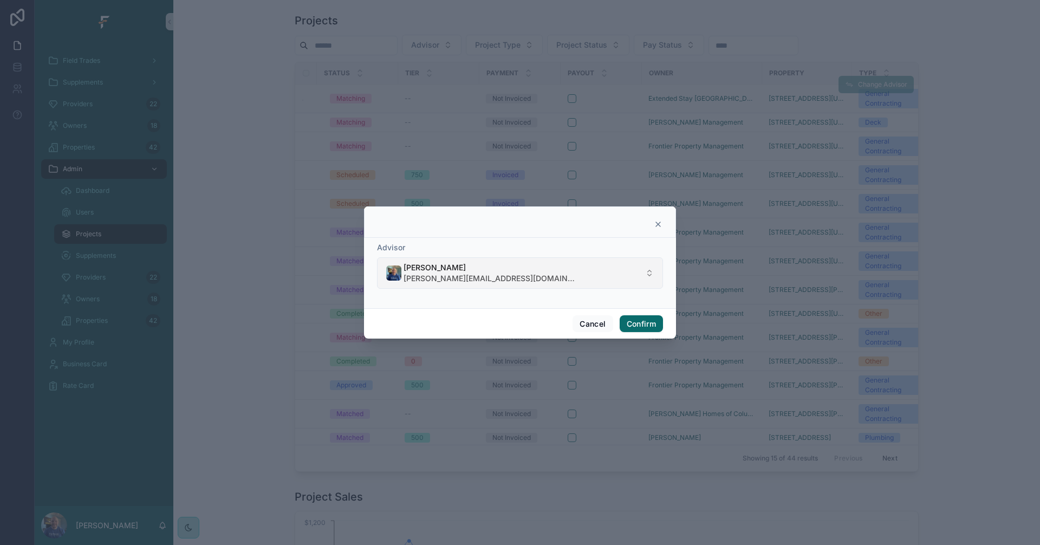
click at [530, 269] on button "[PERSON_NAME] [PERSON_NAME][EMAIL_ADDRESS][DOMAIN_NAME]" at bounding box center [520, 272] width 286 height 31
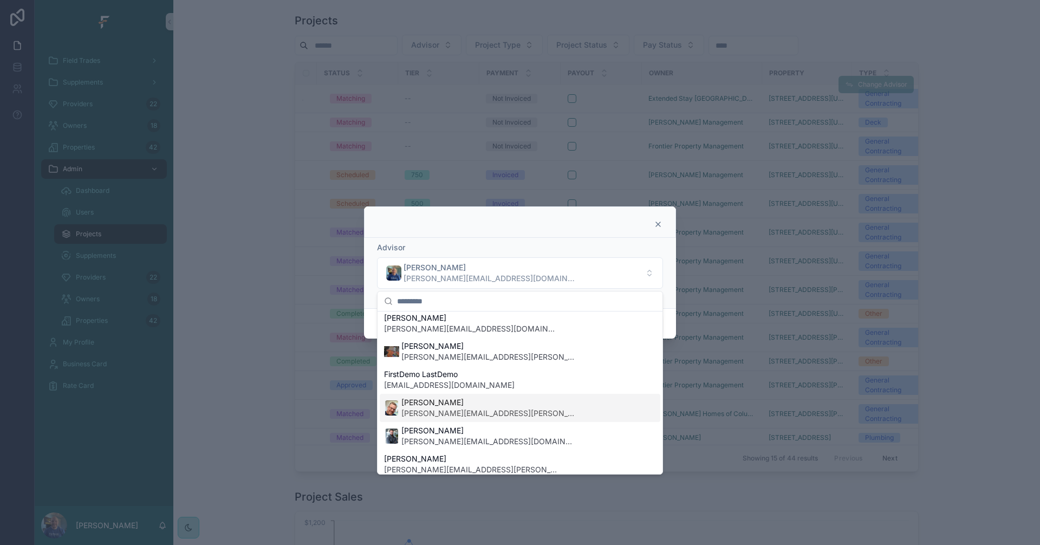
scroll to position [217, 0]
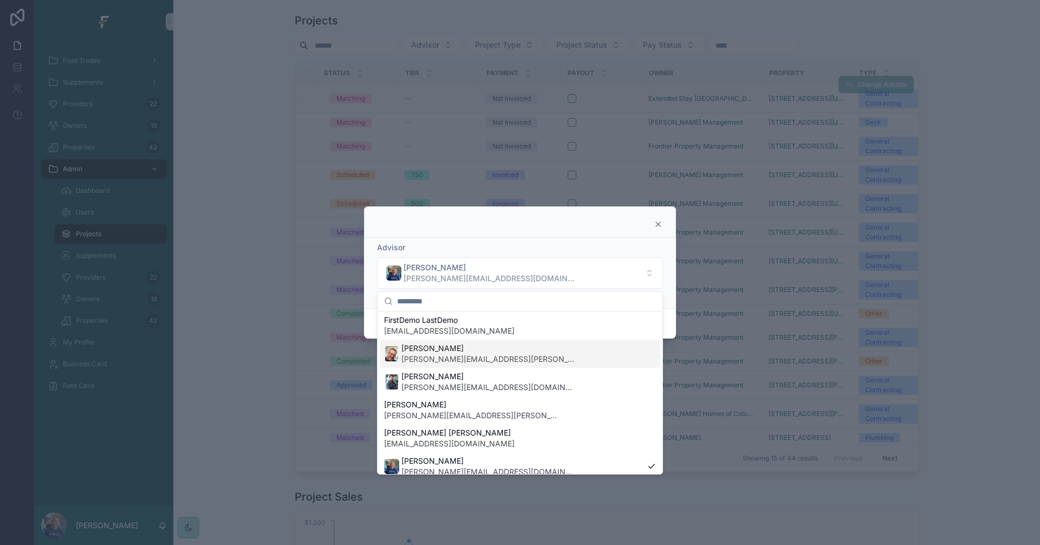
click at [457, 356] on span "[PERSON_NAME][EMAIL_ADDRESS][PERSON_NAME][DOMAIN_NAME]" at bounding box center [487, 359] width 173 height 11
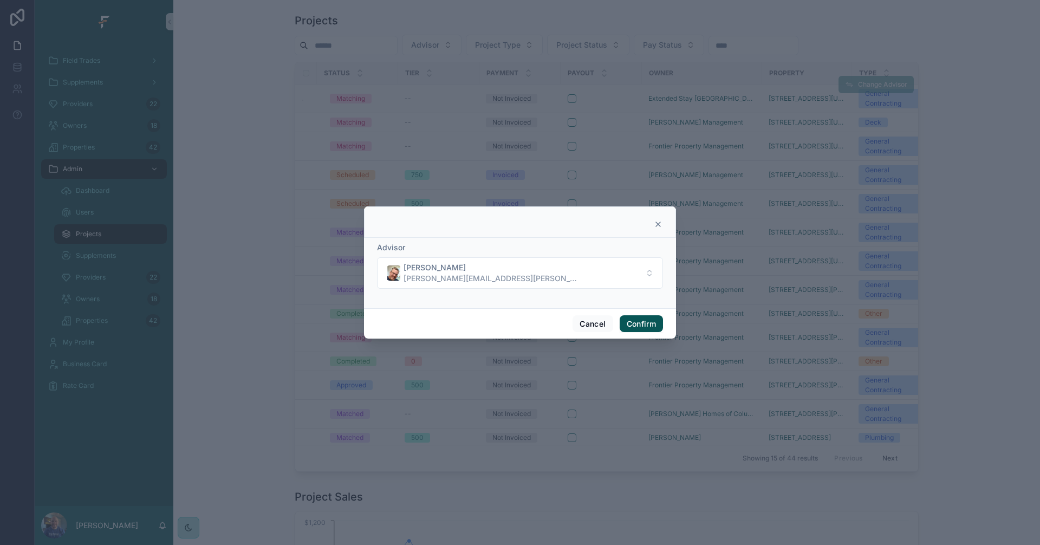
click at [643, 327] on button "Confirm" at bounding box center [641, 323] width 43 height 17
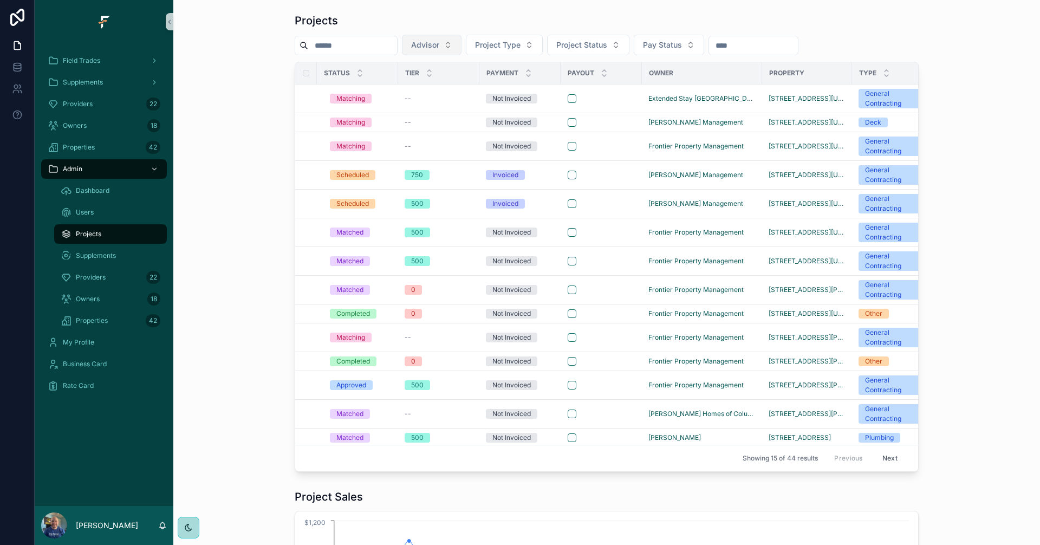
click at [439, 49] on span "Advisor" at bounding box center [425, 45] width 28 height 11
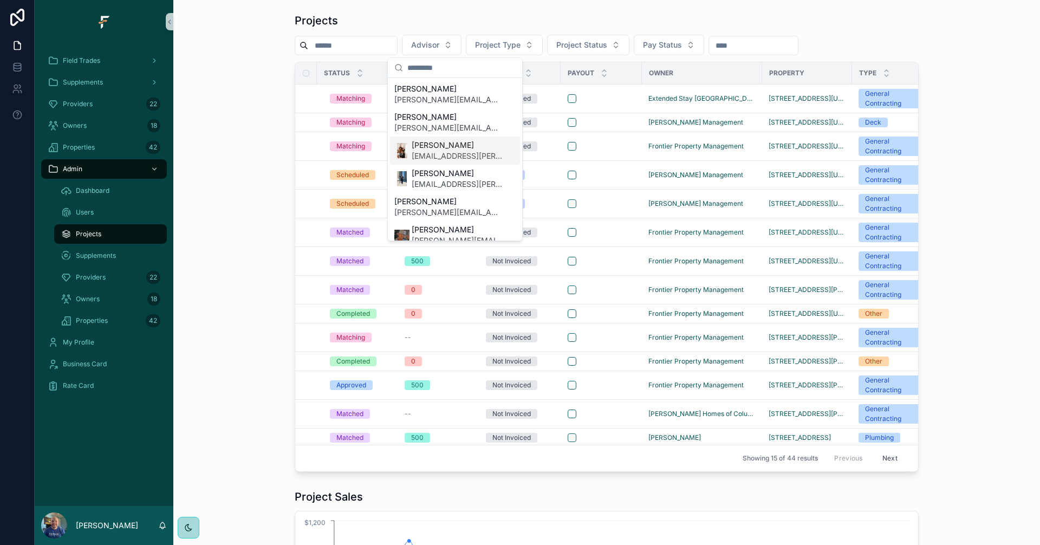
scroll to position [108, 0]
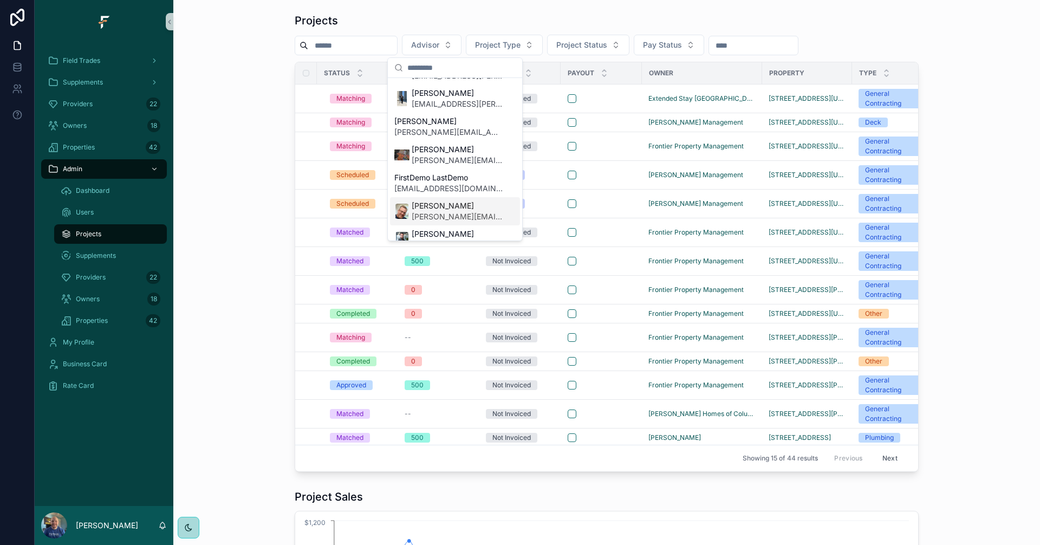
click at [439, 210] on span "[PERSON_NAME]" at bounding box center [457, 205] width 91 height 11
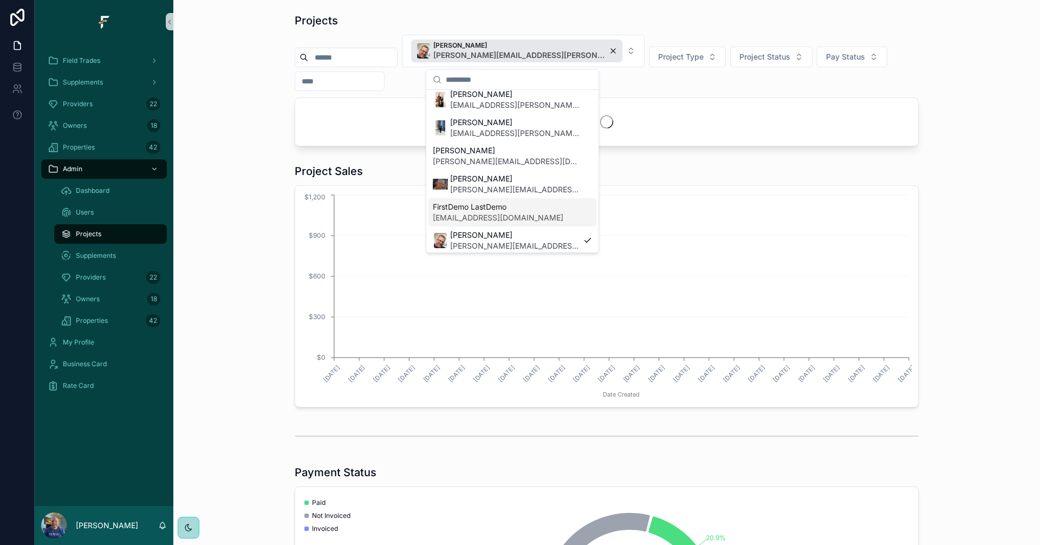
scroll to position [126, 0]
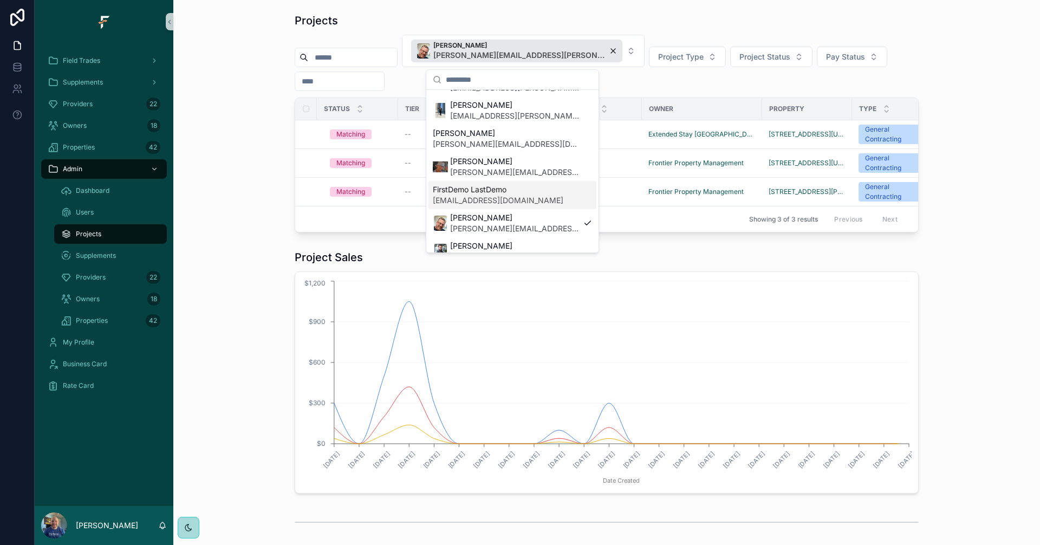
click at [211, 111] on div "Projects [PERSON_NAME] [PERSON_NAME][EMAIL_ADDRESS][PERSON_NAME][DOMAIN_NAME] P…" at bounding box center [606, 123] width 849 height 228
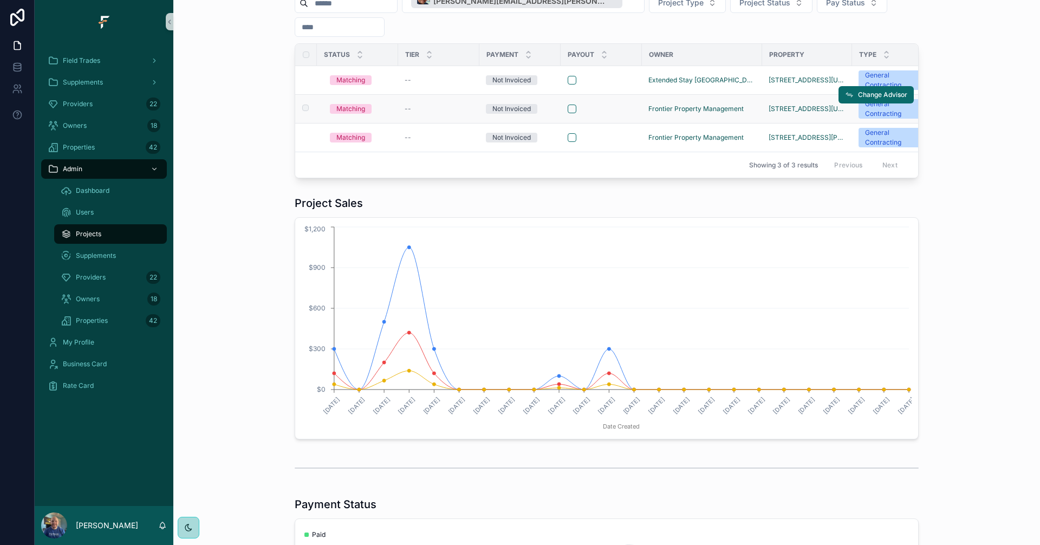
scroll to position [0, 0]
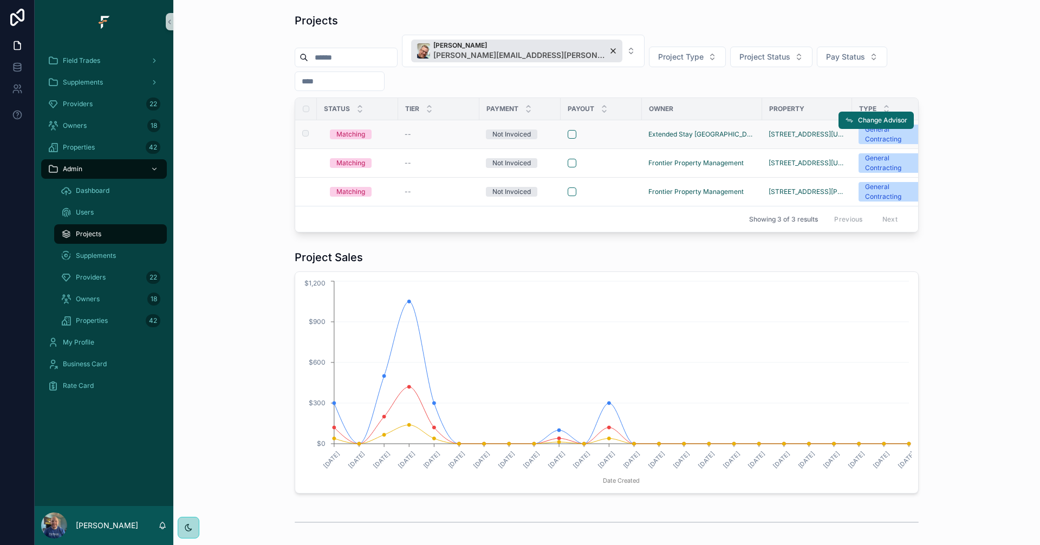
click at [613, 129] on td "scrollable content" at bounding box center [601, 134] width 81 height 29
click at [613, 138] on div "scrollable content" at bounding box center [601, 134] width 67 height 9
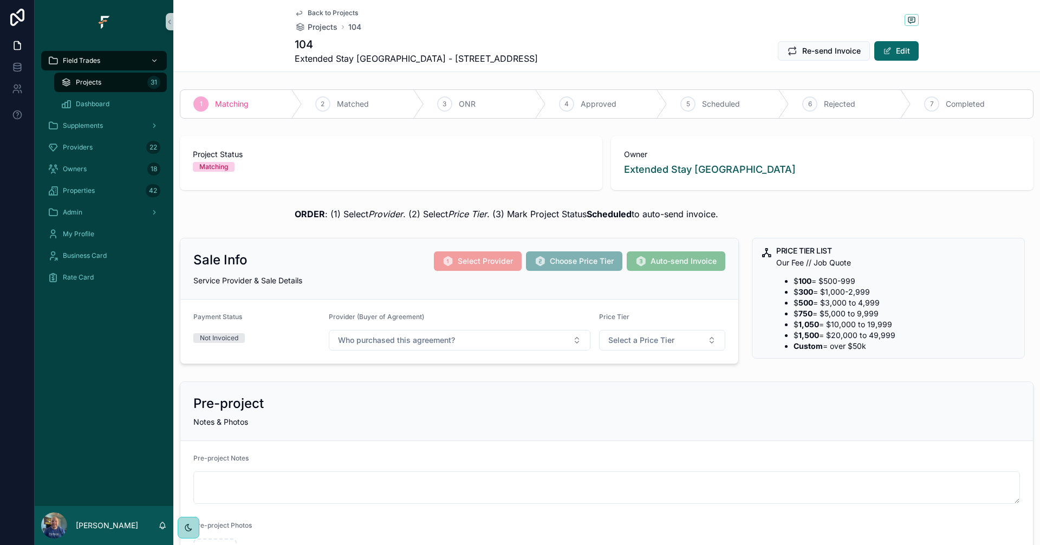
click at [101, 86] on div "Projects 31" at bounding box center [111, 82] width 100 height 17
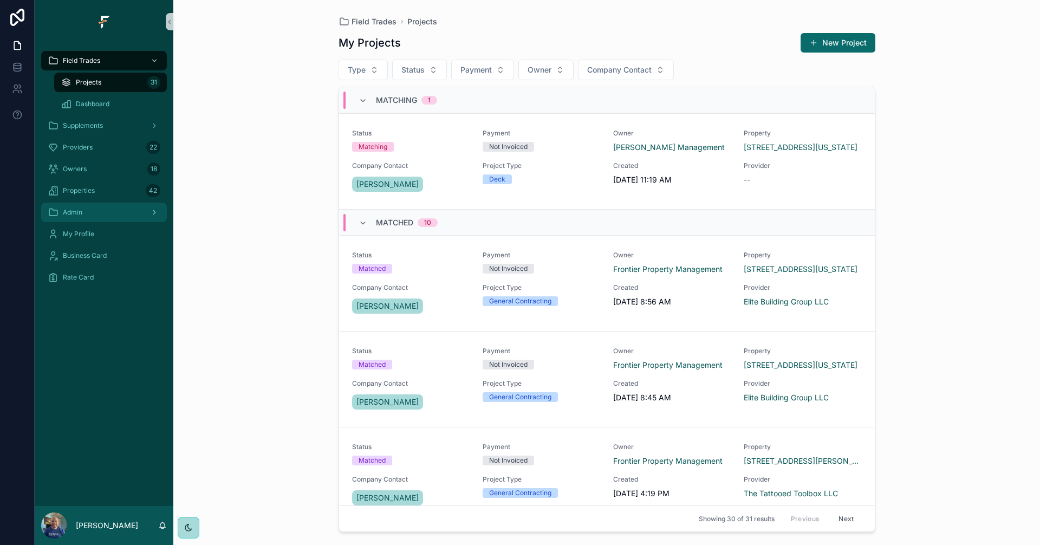
click at [112, 211] on div "Admin" at bounding box center [104, 212] width 113 height 17
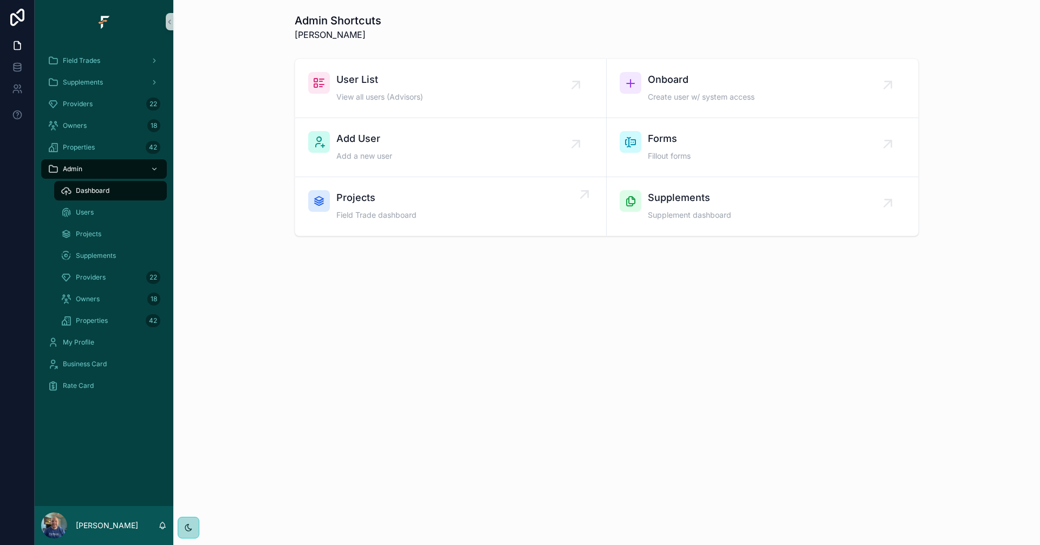
click at [516, 207] on div "Projects Field Trade dashboard" at bounding box center [450, 206] width 285 height 33
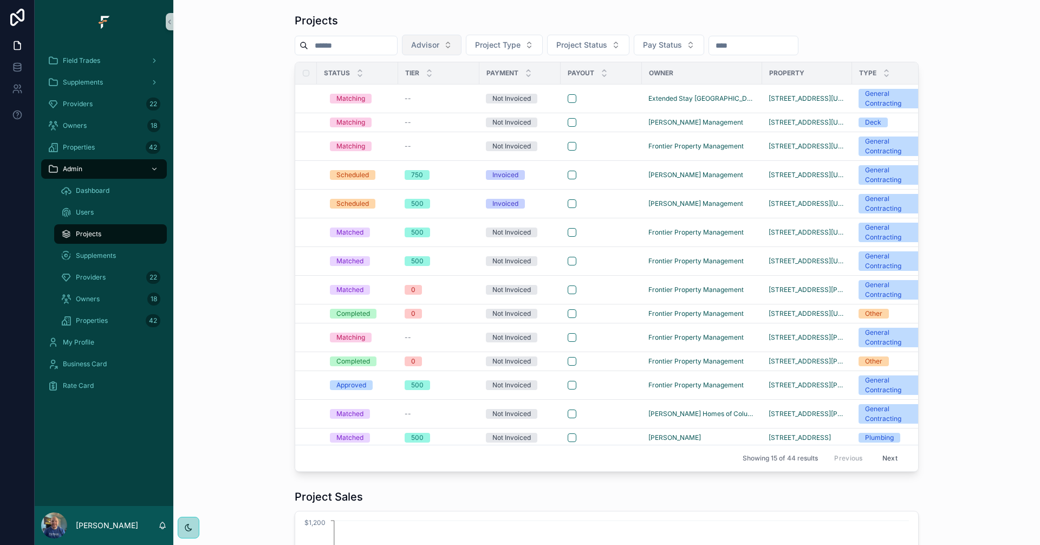
click at [462, 50] on button "Advisor" at bounding box center [432, 45] width 60 height 21
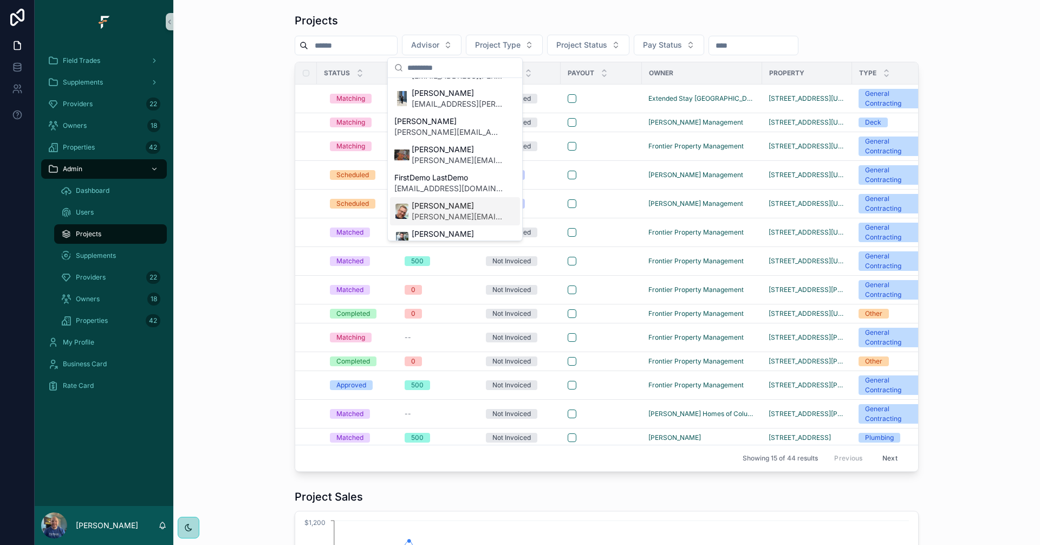
click at [446, 199] on div "[PERSON_NAME] [PERSON_NAME][EMAIL_ADDRESS][PERSON_NAME][DOMAIN_NAME]" at bounding box center [455, 211] width 130 height 28
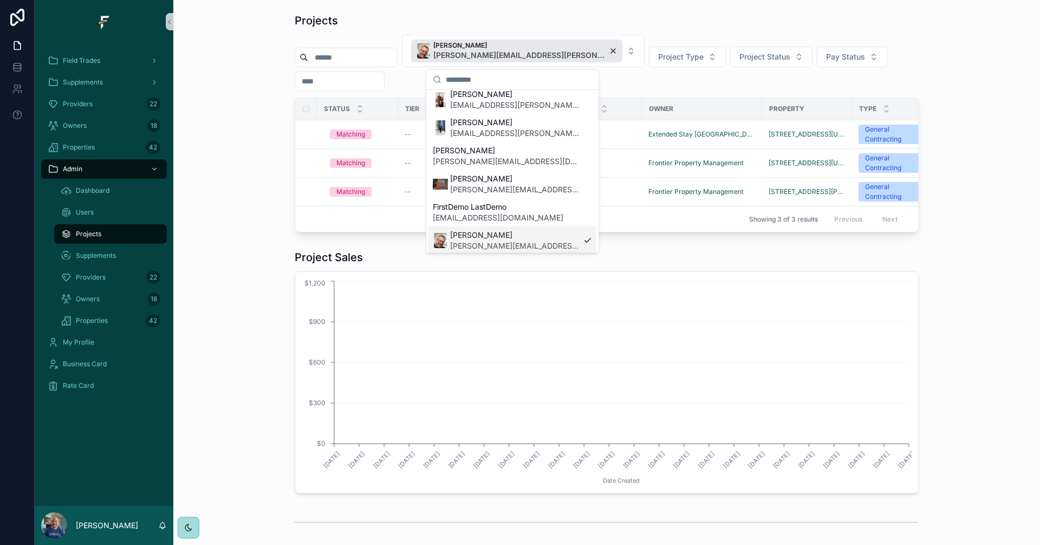
scroll to position [126, 0]
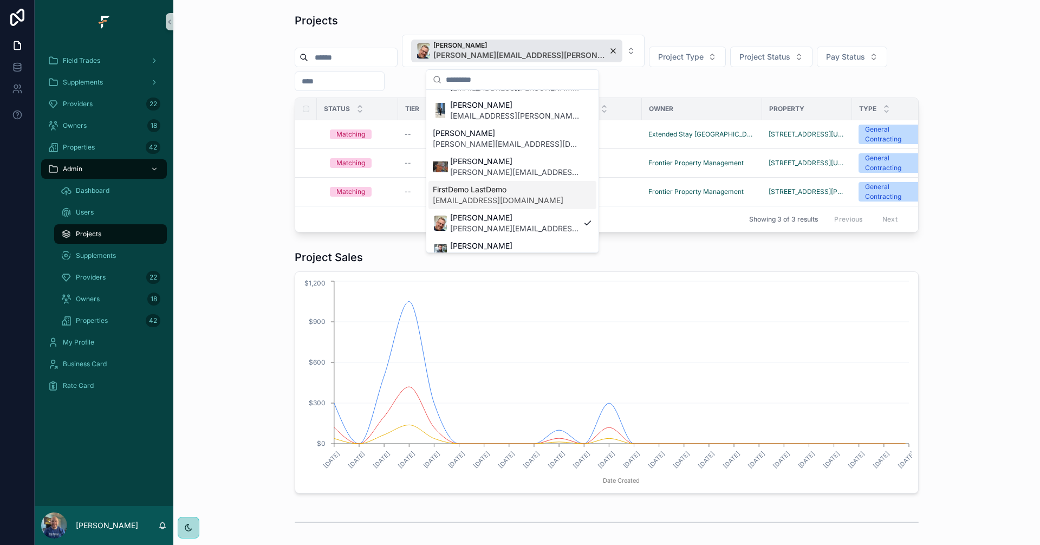
click at [359, 220] on div "Showing 3 of 3 results Previous Next" at bounding box center [606, 219] width 623 height 26
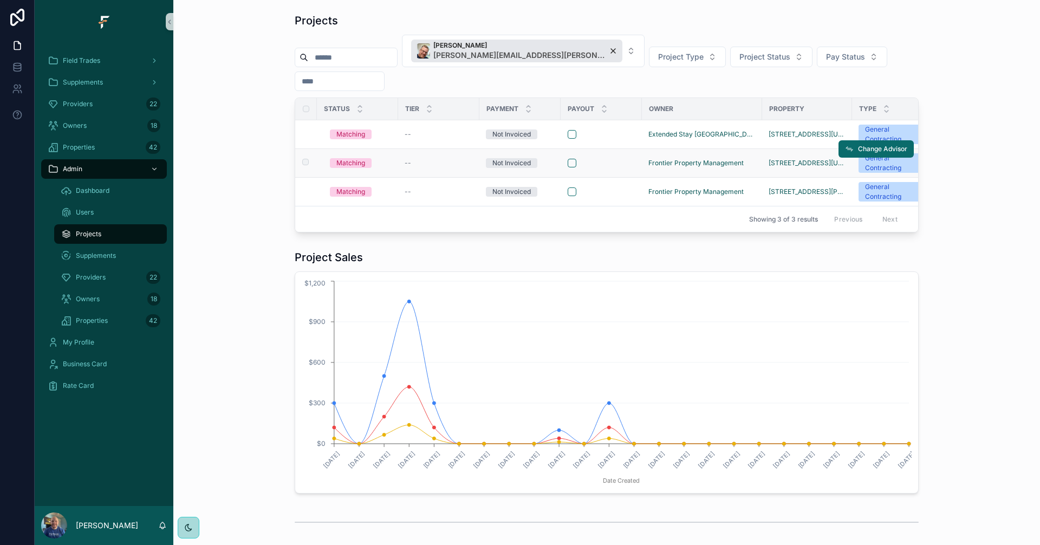
click at [437, 165] on div "--" at bounding box center [439, 163] width 68 height 9
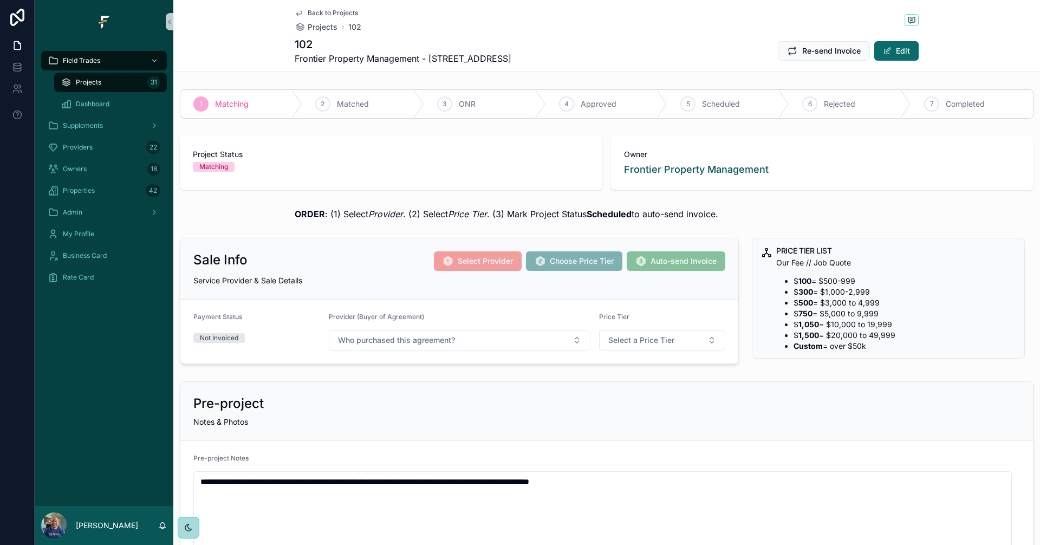
scroll to position [54, 0]
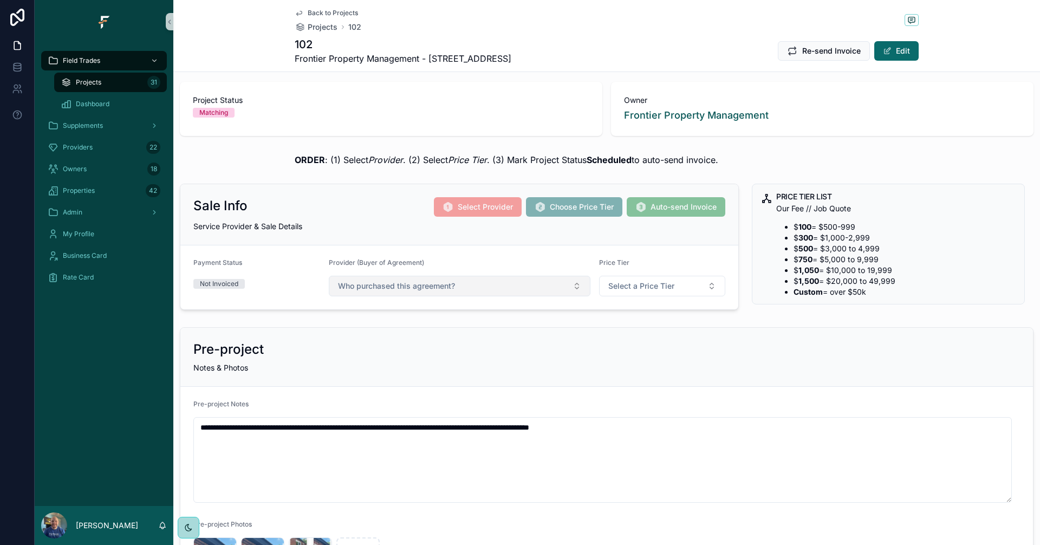
click at [550, 282] on button "Who purchased this agreement?" at bounding box center [460, 286] width 262 height 21
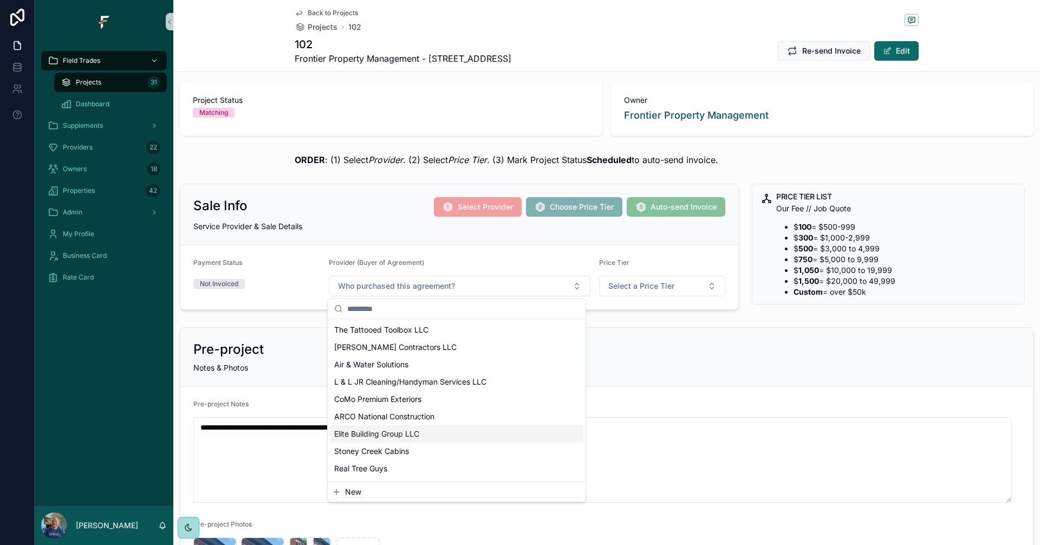
click at [411, 436] on span "Elite Building Group LLC" at bounding box center [376, 434] width 85 height 11
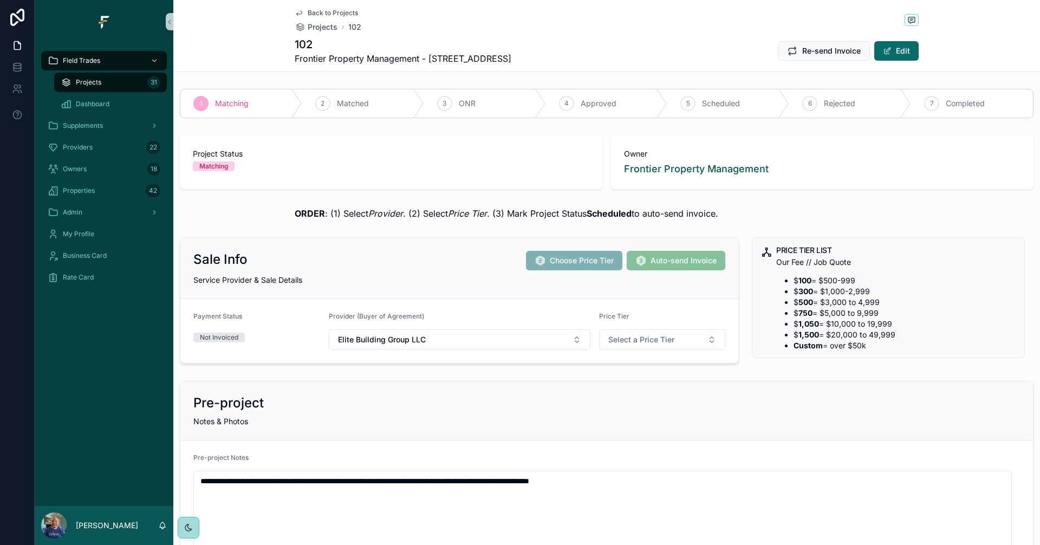
scroll to position [0, 0]
click at [337, 111] on div "2 Matched" at bounding box center [363, 104] width 122 height 28
click at [96, 151] on div "Providers 22" at bounding box center [104, 147] width 113 height 17
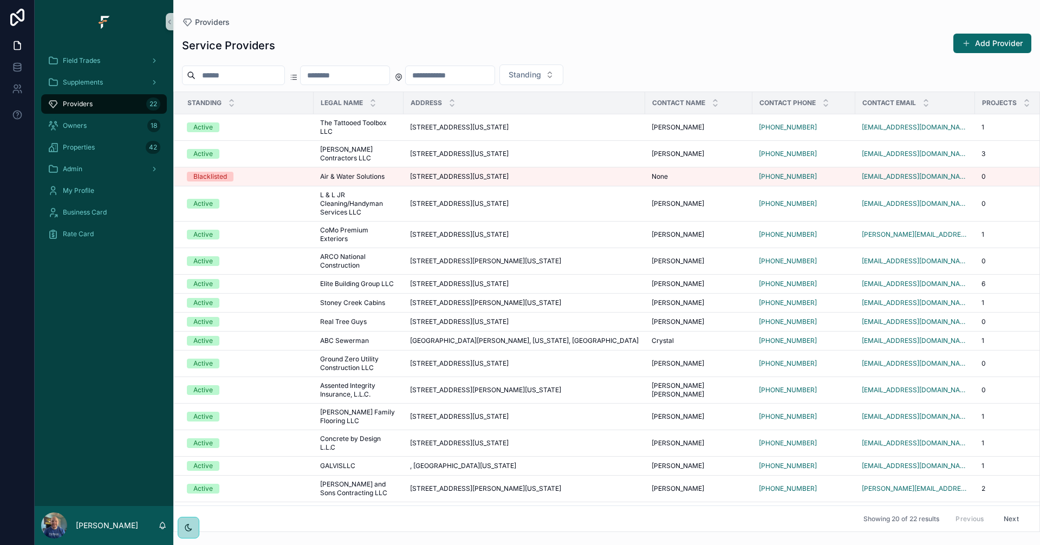
click at [69, 327] on div "Field Trades Supplements Providers 22 Owners 18 Properties 42 Admin My Profile …" at bounding box center [104, 274] width 139 height 463
